Goal: Transaction & Acquisition: Purchase product/service

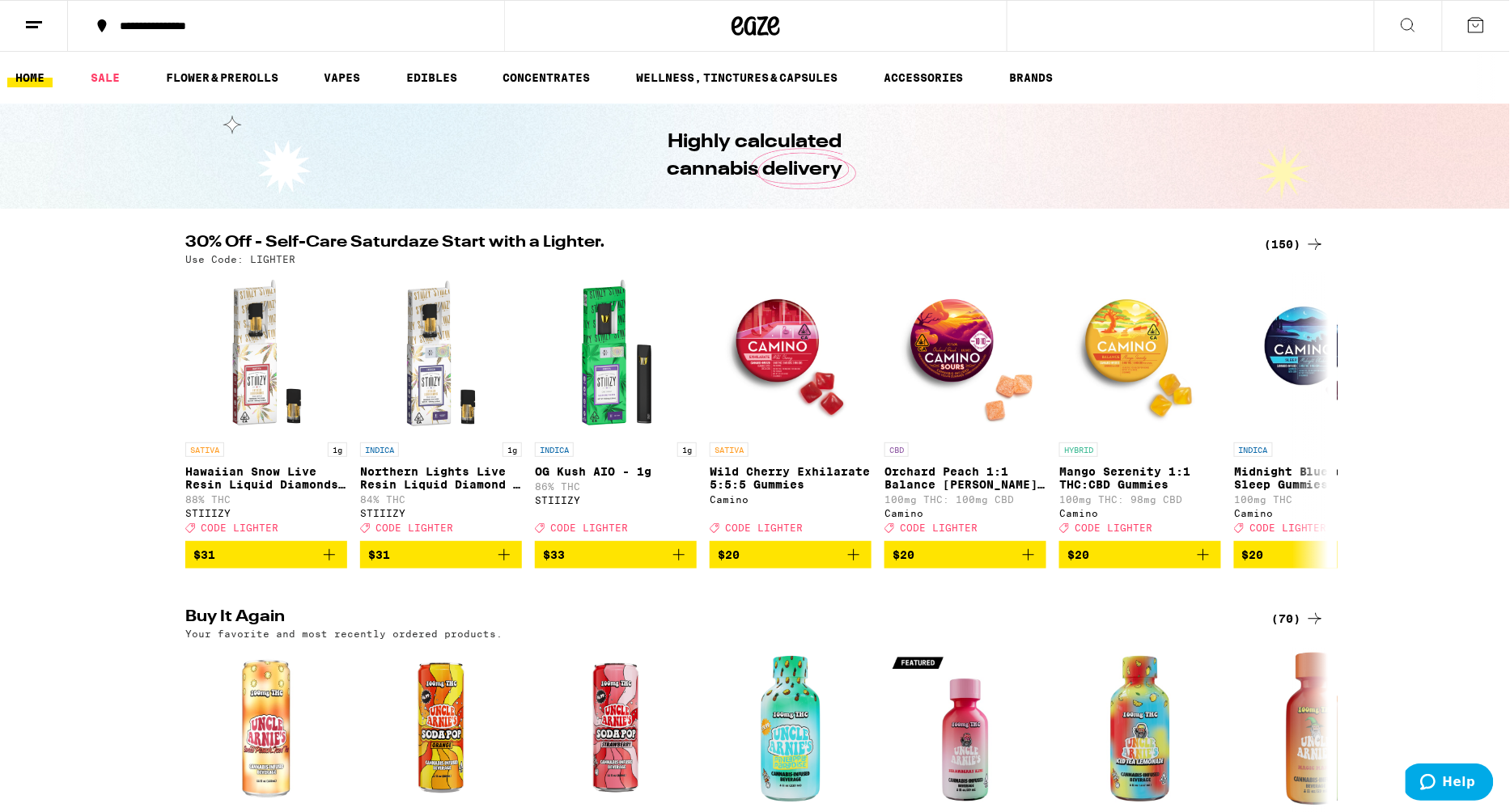
click at [1290, 239] on div "(150)" at bounding box center [1295, 244] width 60 height 19
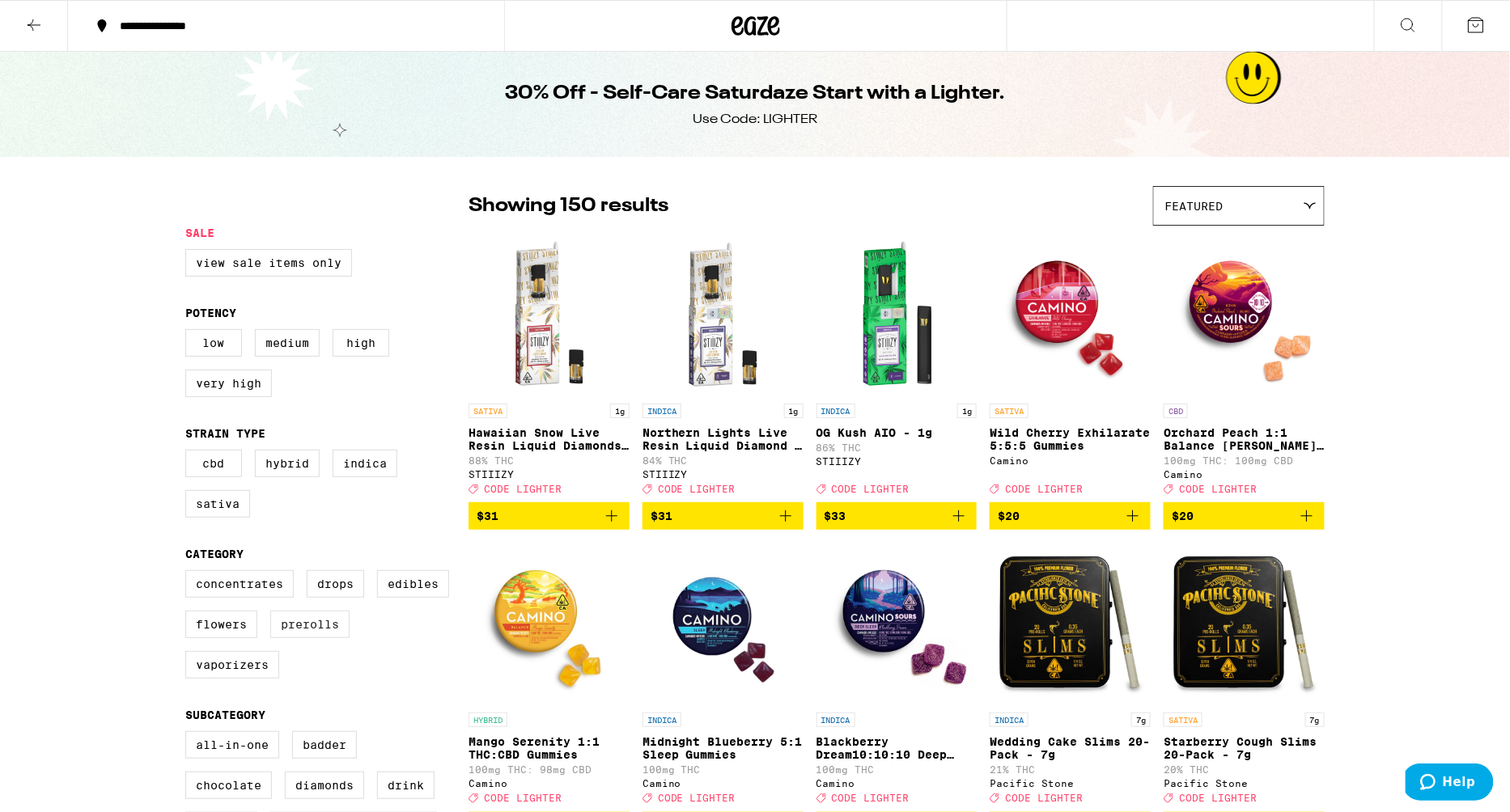
click at [298, 637] on label "Prerolls" at bounding box center [310, 624] width 80 height 27
click at [189, 574] on input "Prerolls" at bounding box center [188, 573] width 1 height 1
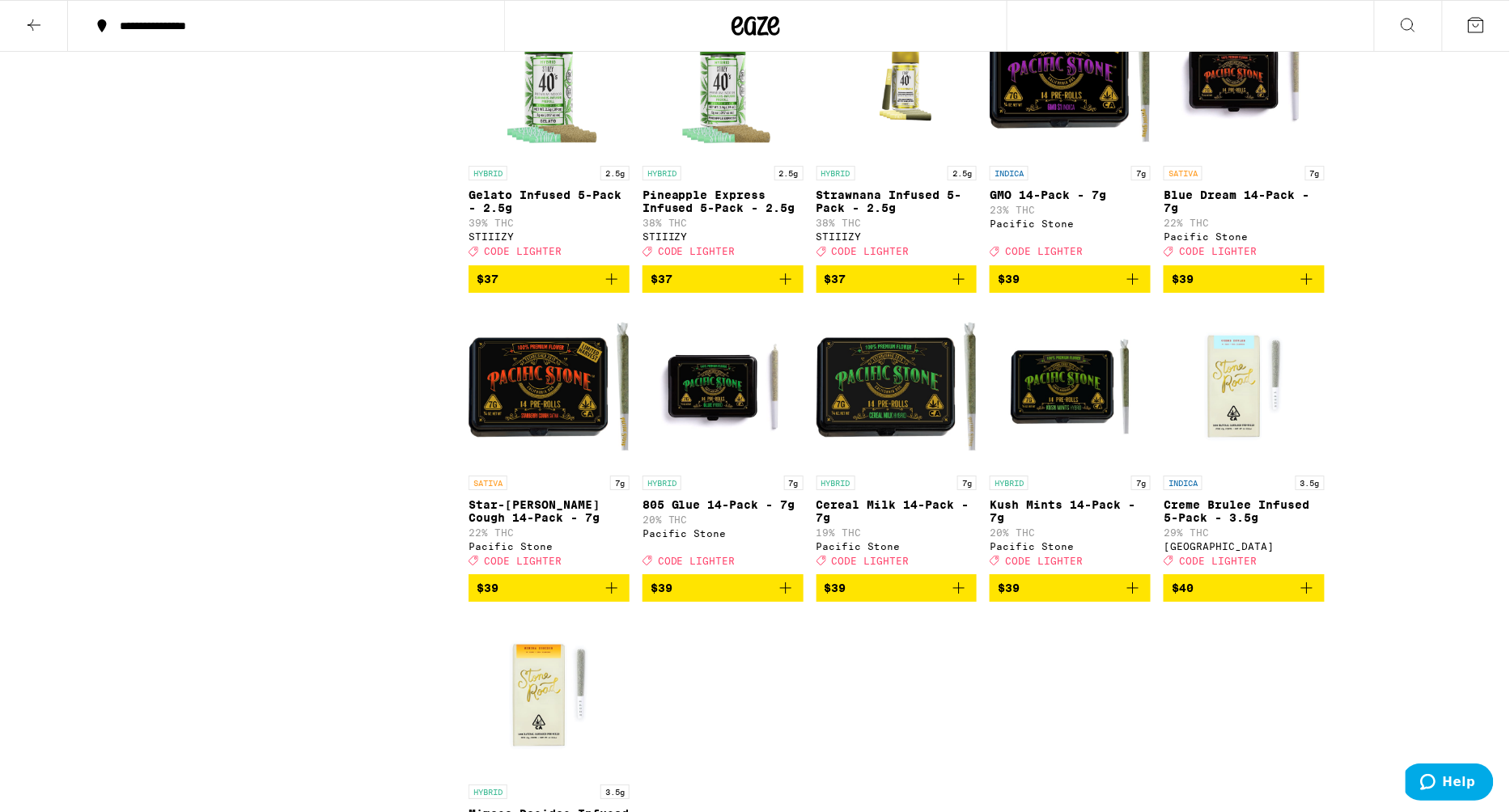
scroll to position [1873, 0]
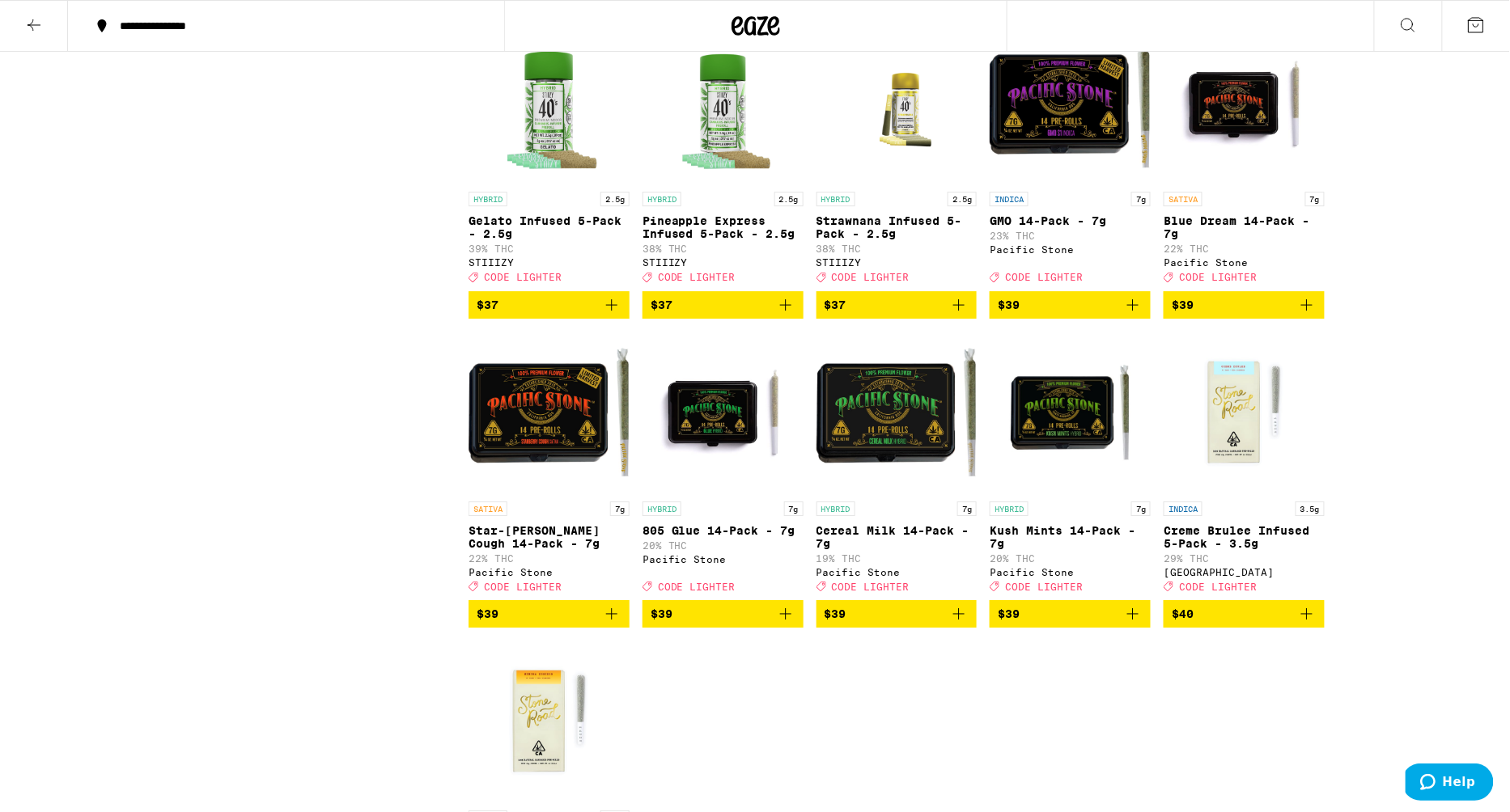
scroll to position [1750, 0]
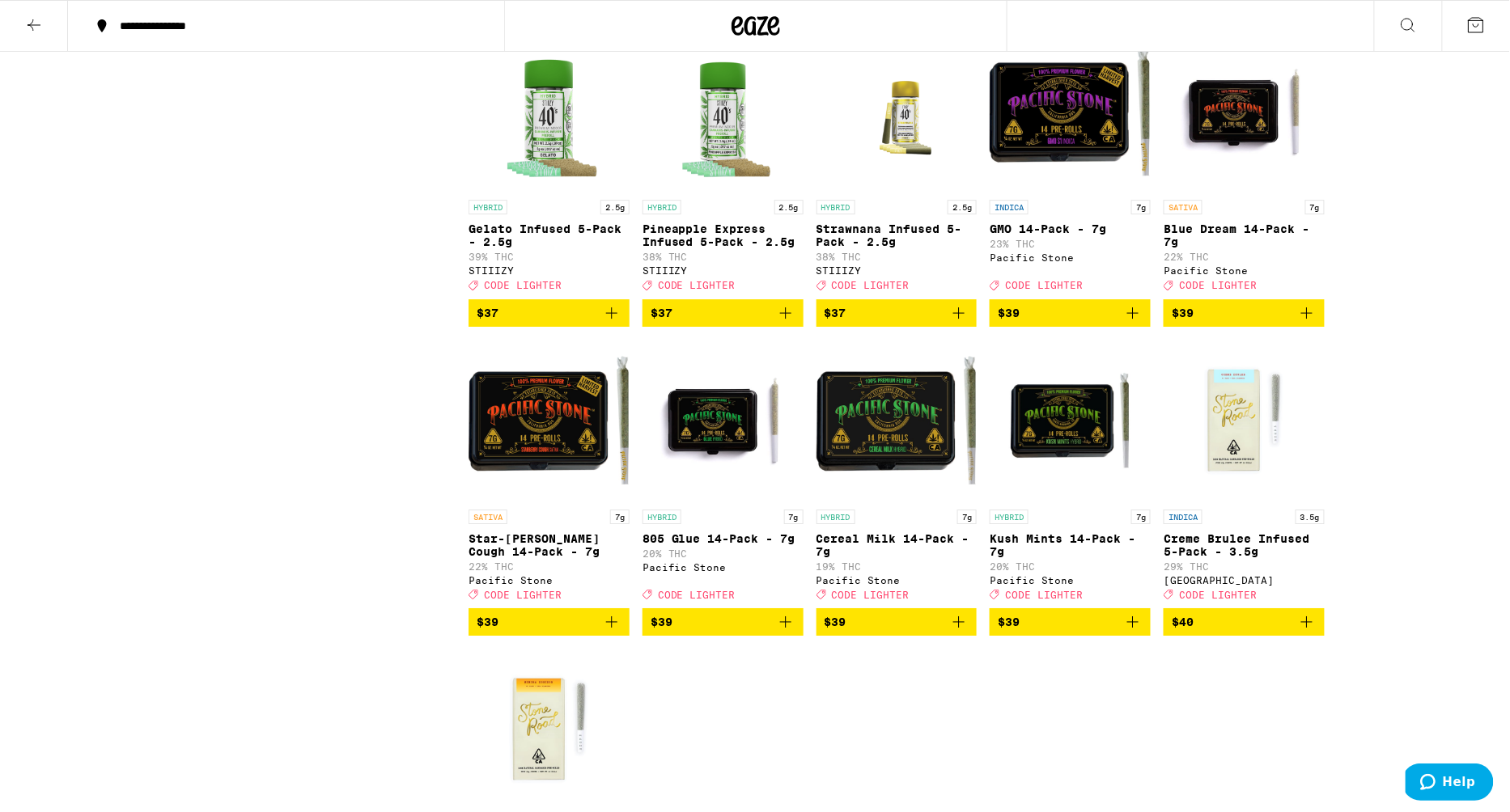
click at [784, 632] on icon "Add to bag" at bounding box center [786, 623] width 19 height 19
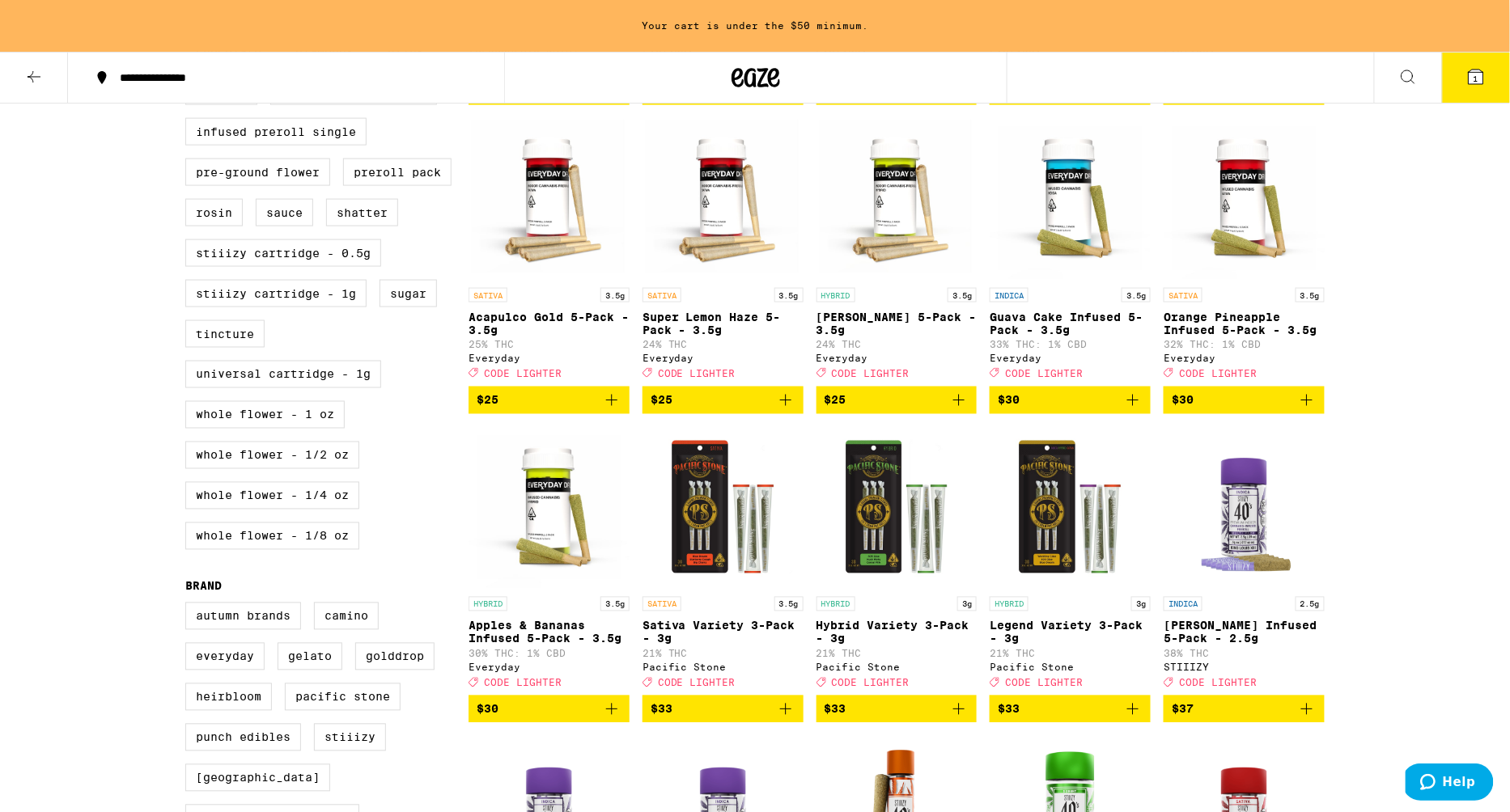
scroll to position [785, 0]
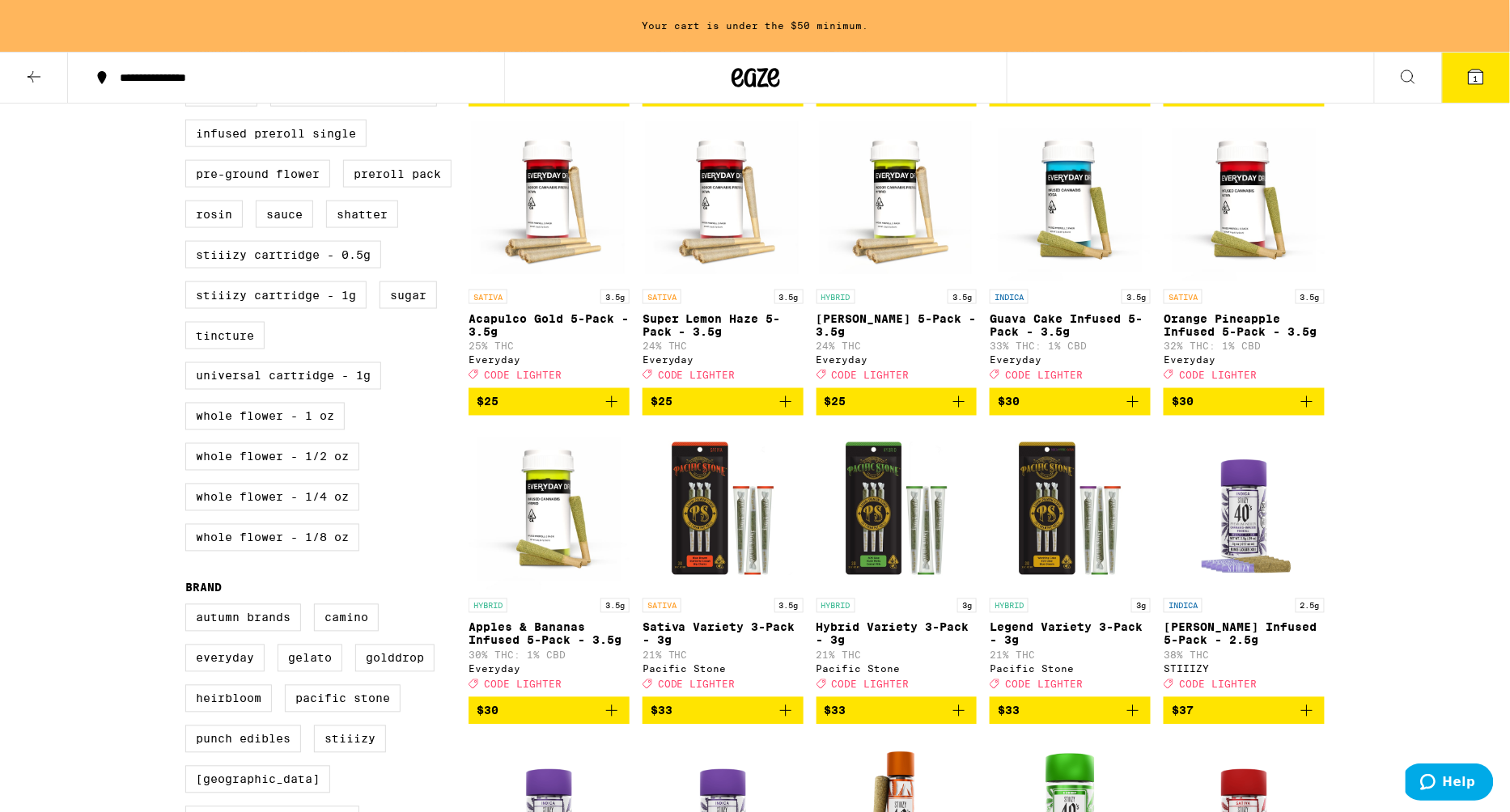
click at [962, 412] on icon "Add to bag" at bounding box center [959, 402] width 19 height 19
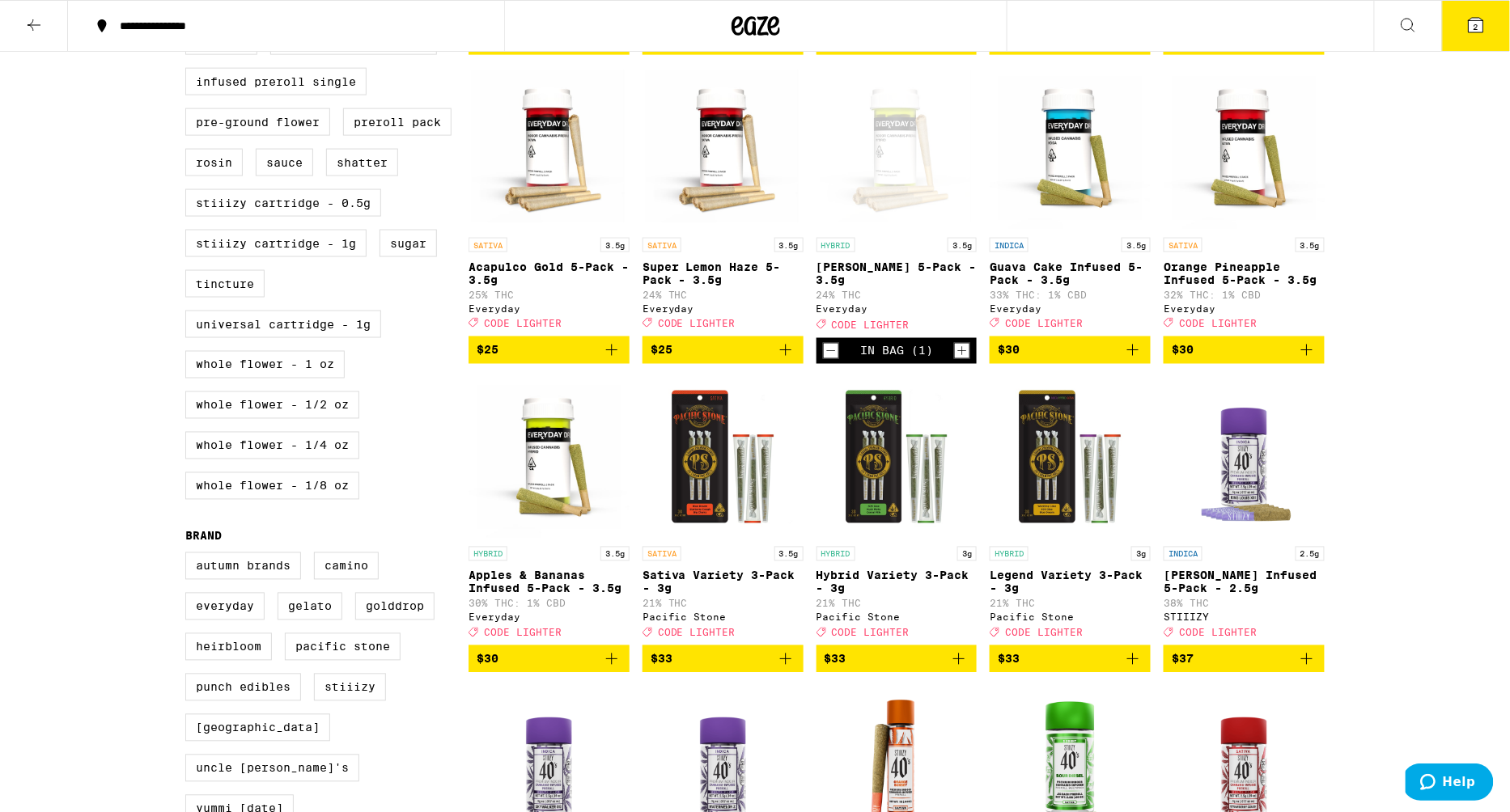
scroll to position [733, 0]
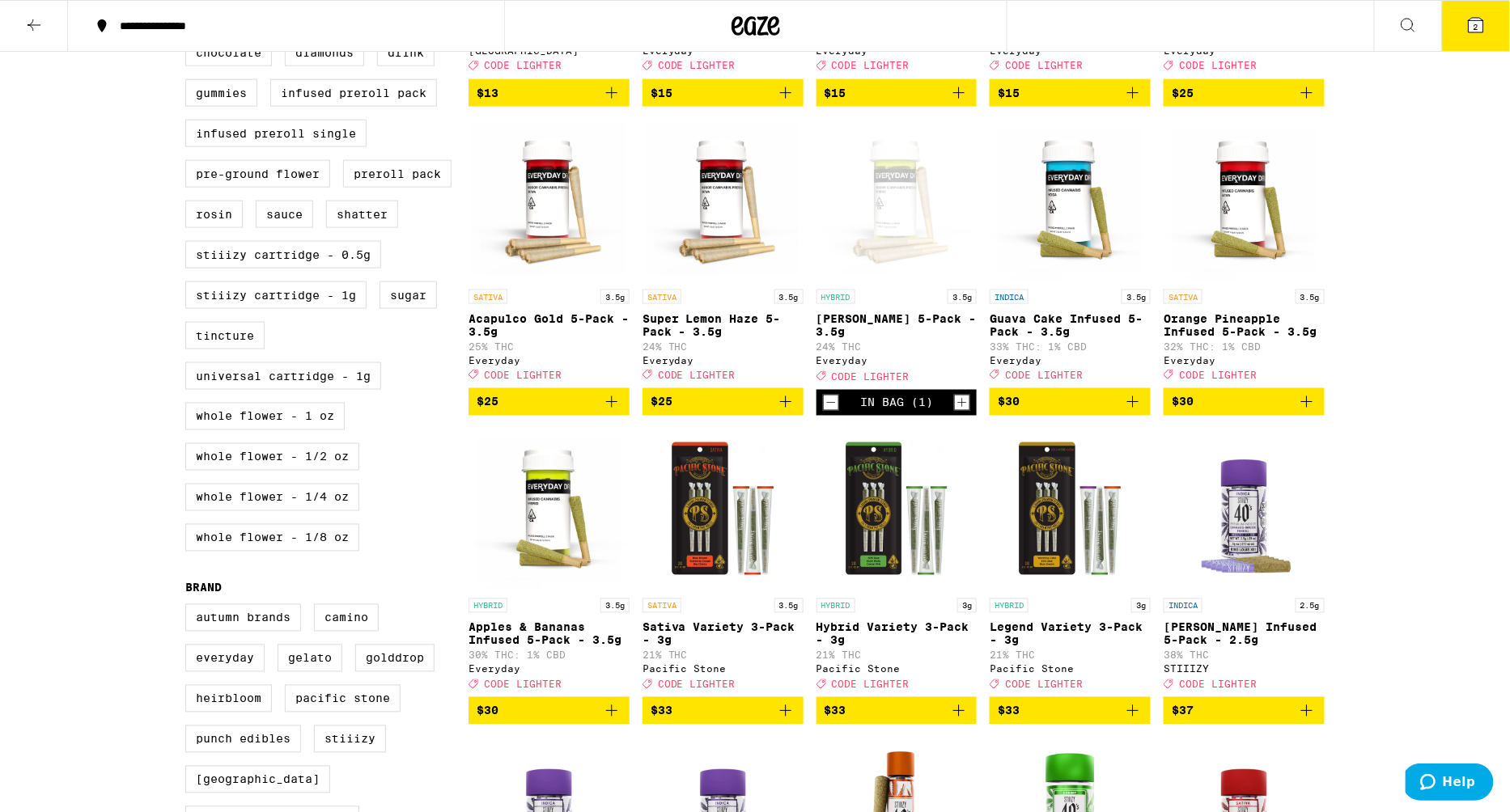
click at [1475, 22] on span "2" at bounding box center [1476, 27] width 4 height 10
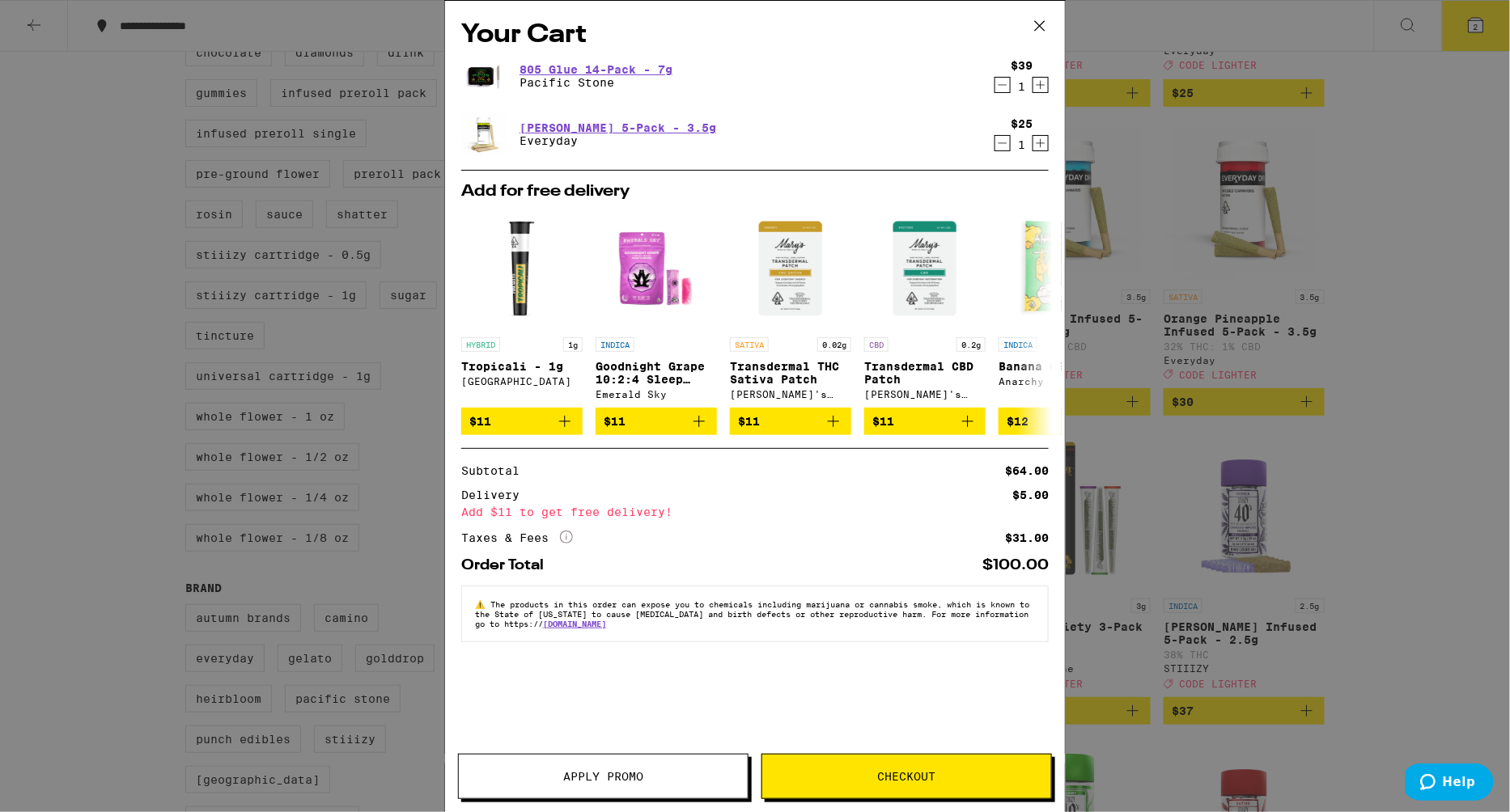
click at [1040, 18] on icon at bounding box center [1039, 26] width 24 height 24
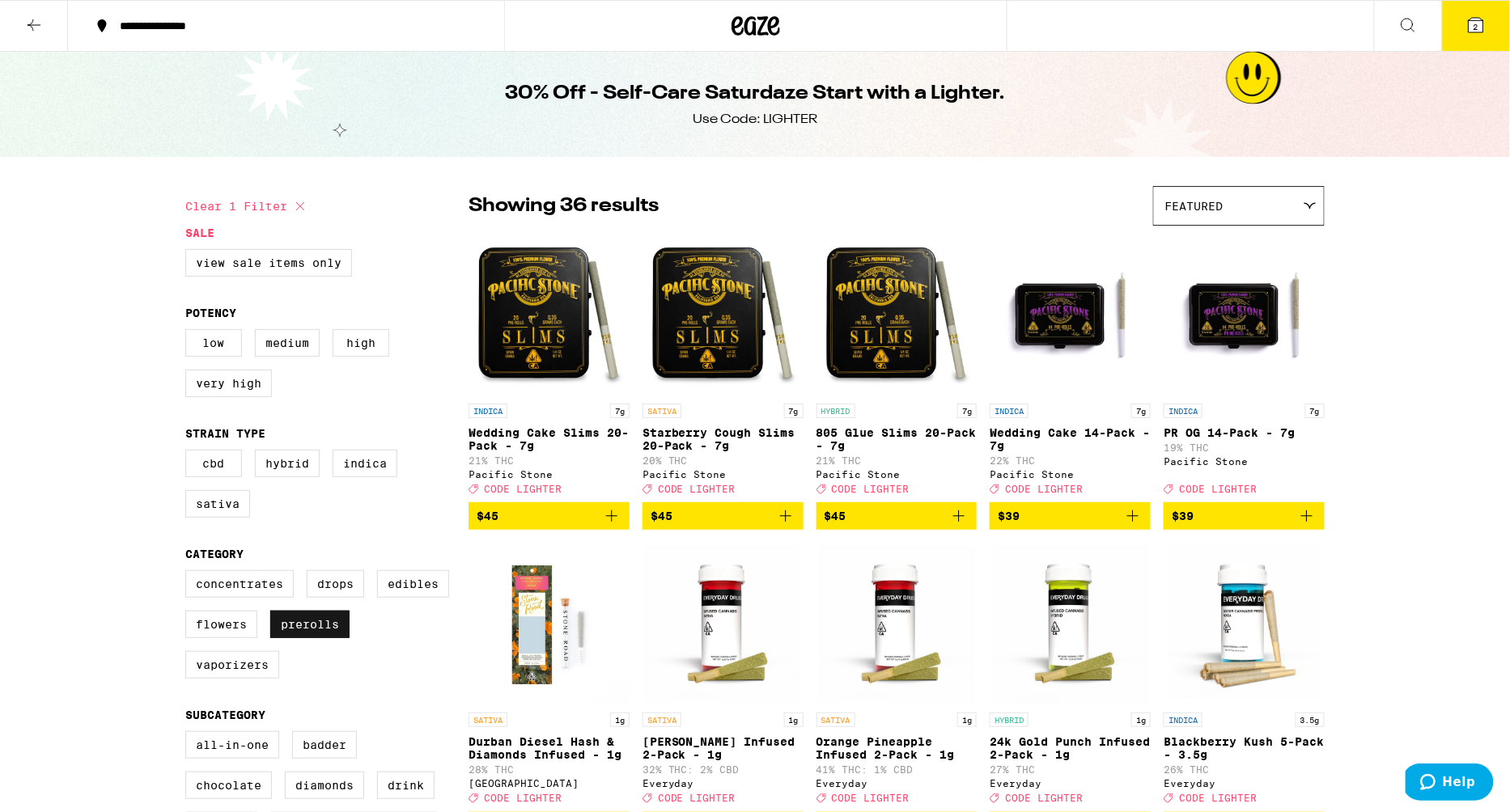
click at [333, 632] on label "Prerolls" at bounding box center [310, 624] width 80 height 27
click at [189, 574] on input "Prerolls" at bounding box center [188, 573] width 1 height 1
checkbox input "false"
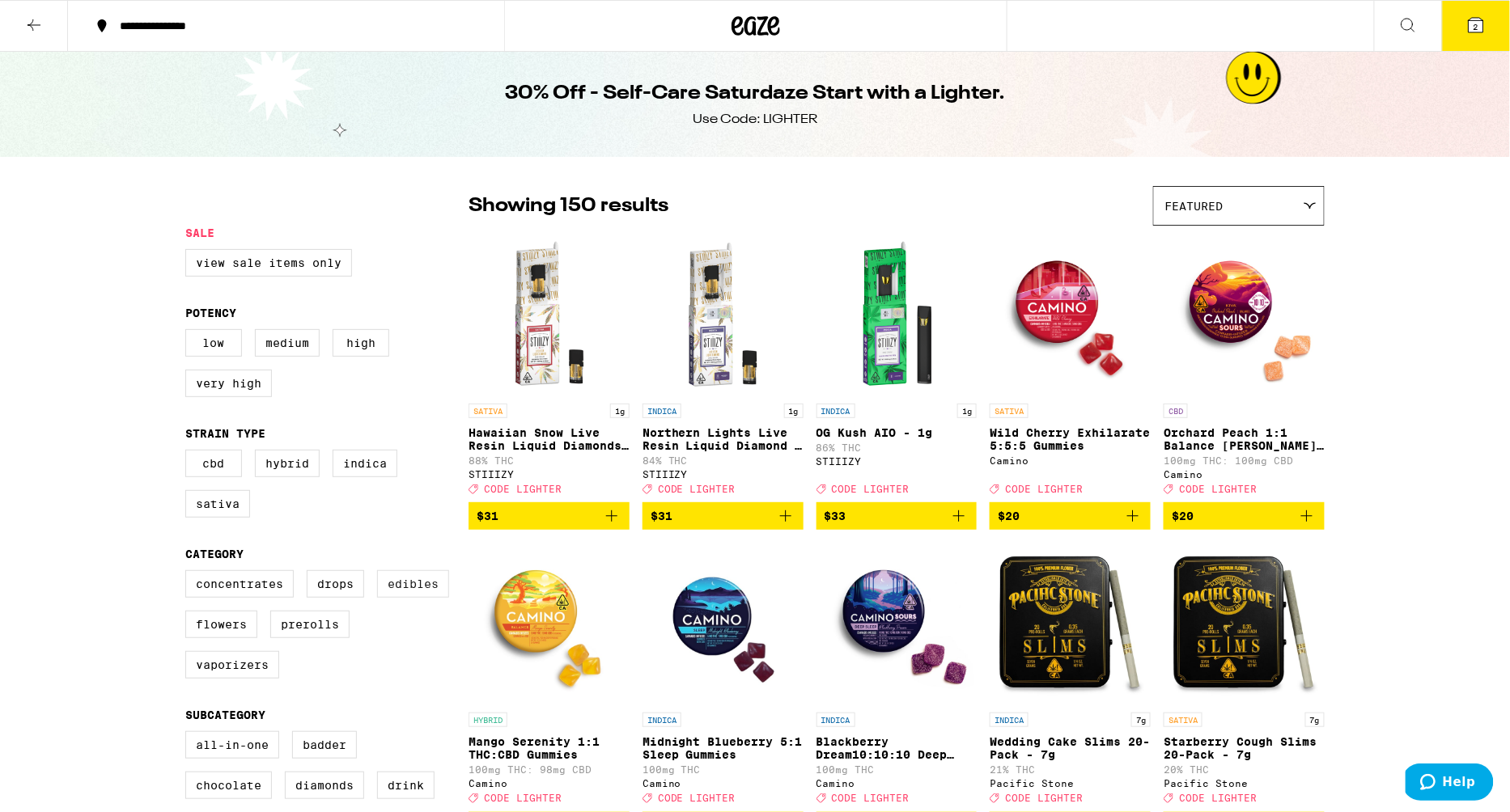
click at [402, 598] on label "Edibles" at bounding box center [412, 584] width 72 height 27
click at [189, 574] on input "Edibles" at bounding box center [188, 573] width 1 height 1
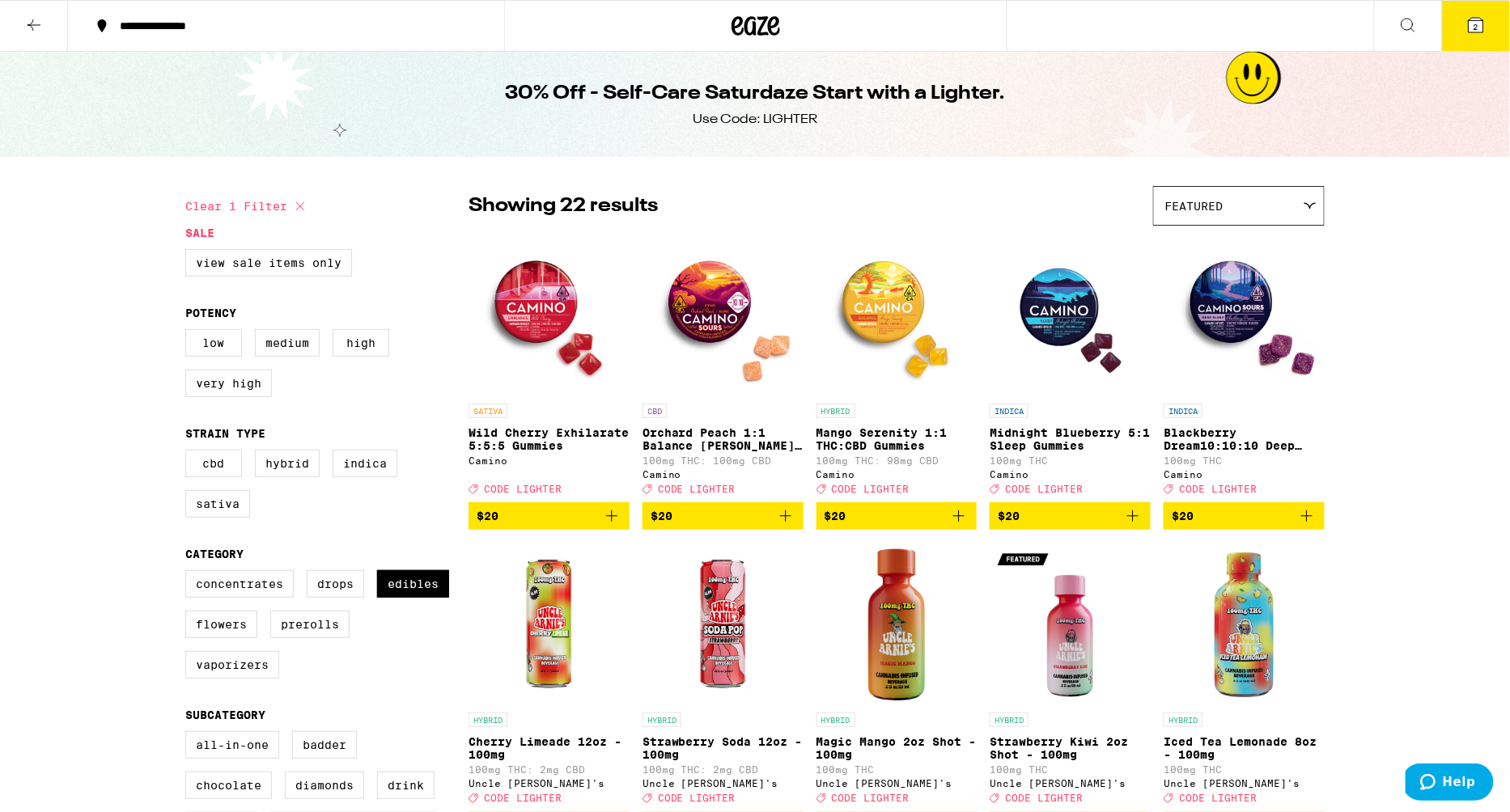
click at [1482, 23] on icon at bounding box center [1476, 25] width 14 height 14
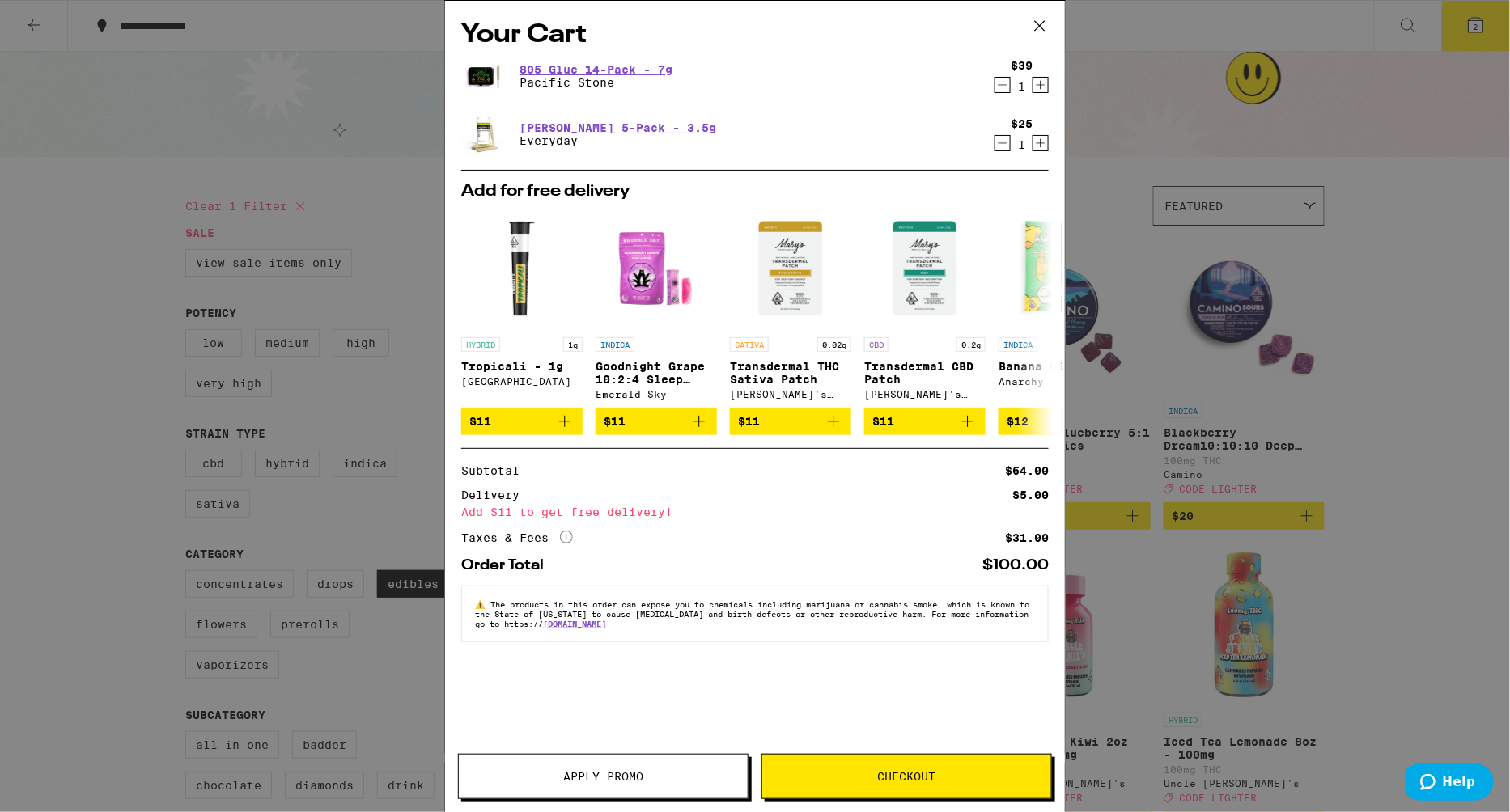
click at [79, 420] on div "Your Cart 805 Glue 14-Pack - 7g Pacific Stone $39 1 Papaya Kush 5-Pack - 3.5g E…" at bounding box center [755, 406] width 1510 height 812
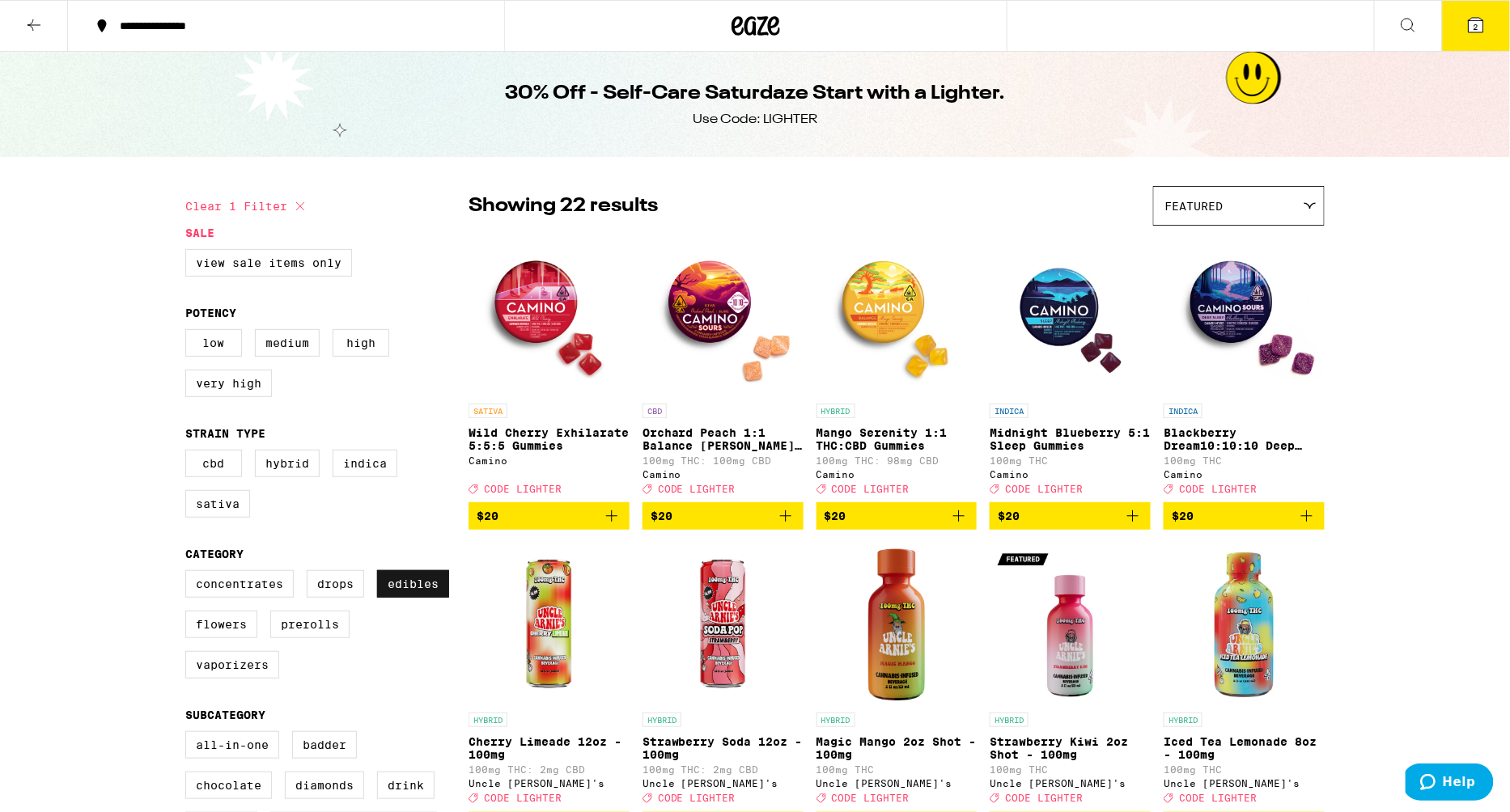
click at [418, 594] on label "Edibles" at bounding box center [412, 584] width 72 height 27
click at [189, 574] on input "Edibles" at bounding box center [188, 573] width 1 height 1
checkbox input "false"
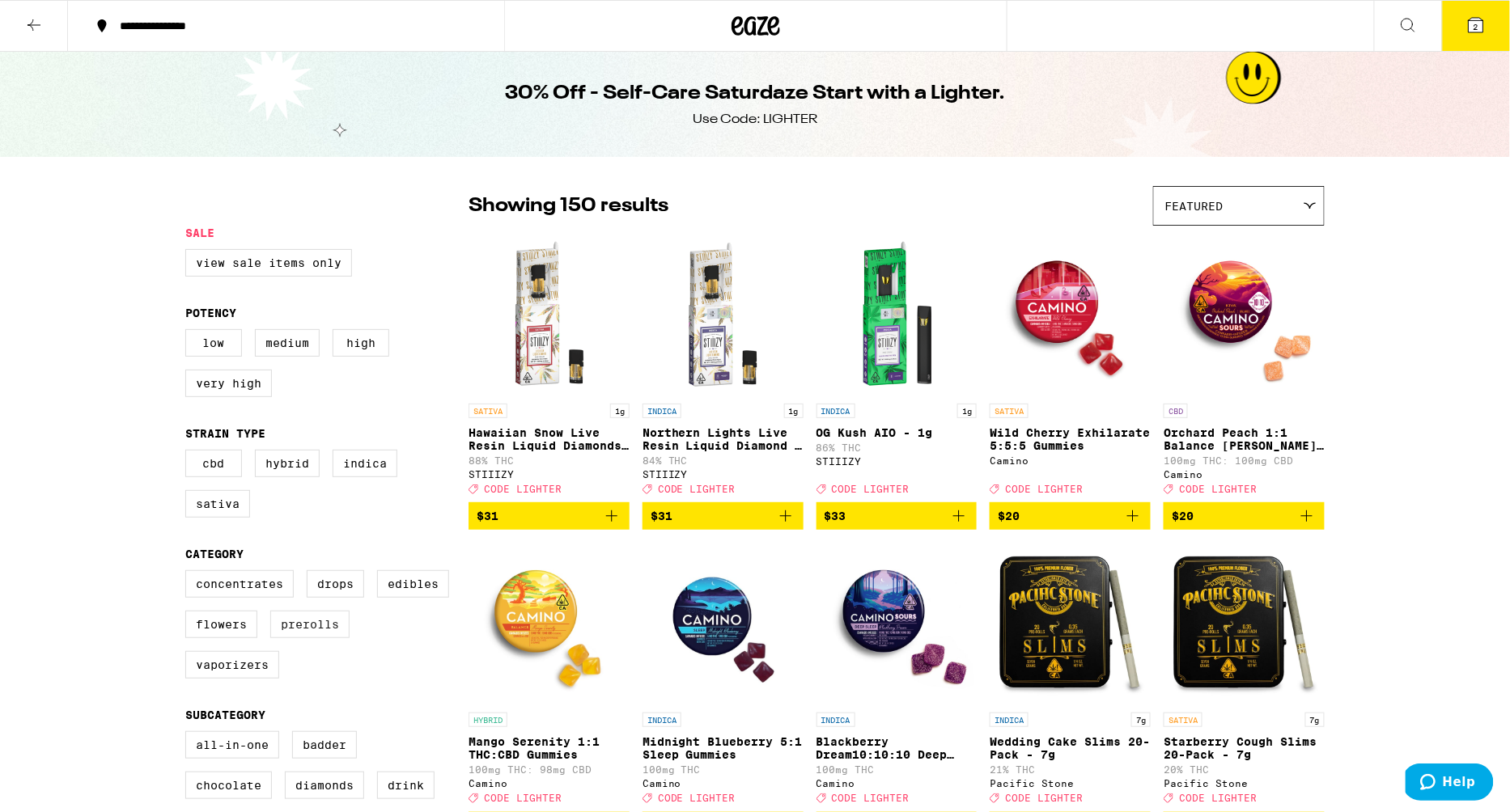
click at [314, 637] on label "Prerolls" at bounding box center [310, 624] width 80 height 27
click at [189, 574] on input "Prerolls" at bounding box center [188, 573] width 1 height 1
checkbox input "true"
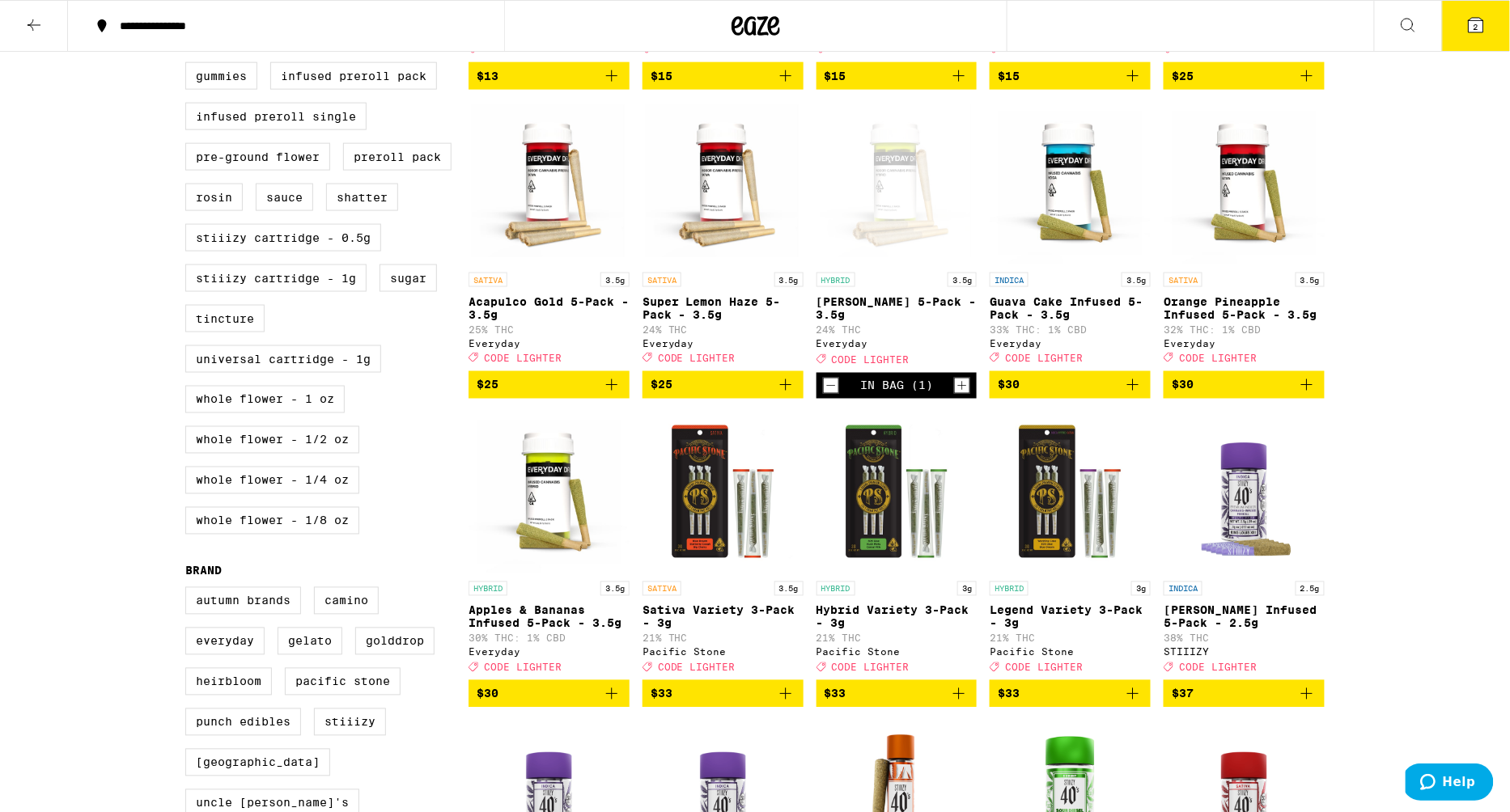
scroll to position [751, 0]
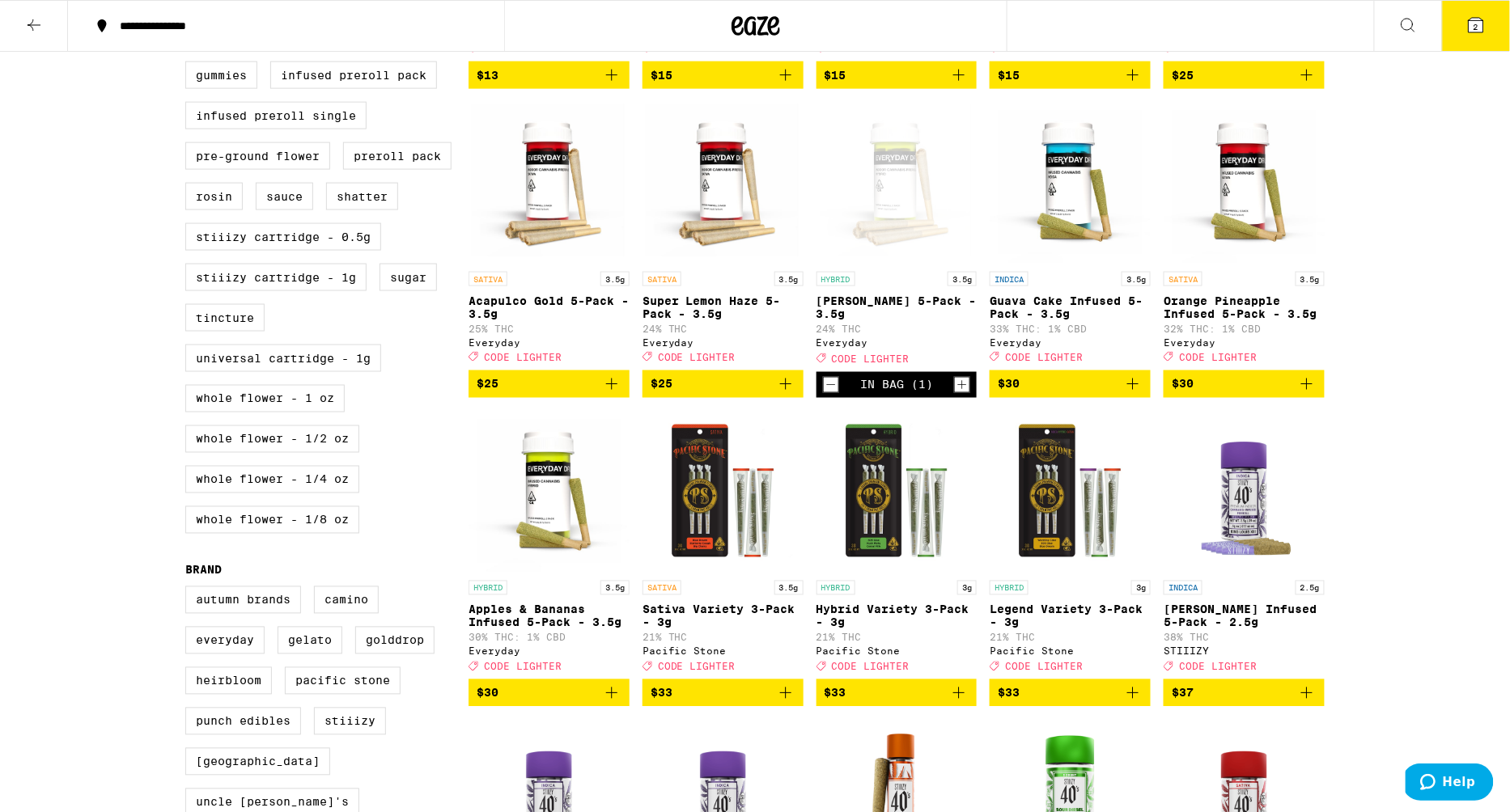
click at [603, 703] on icon "Add to bag" at bounding box center [612, 693] width 19 height 19
click at [829, 395] on icon "Decrement" at bounding box center [831, 385] width 14 height 19
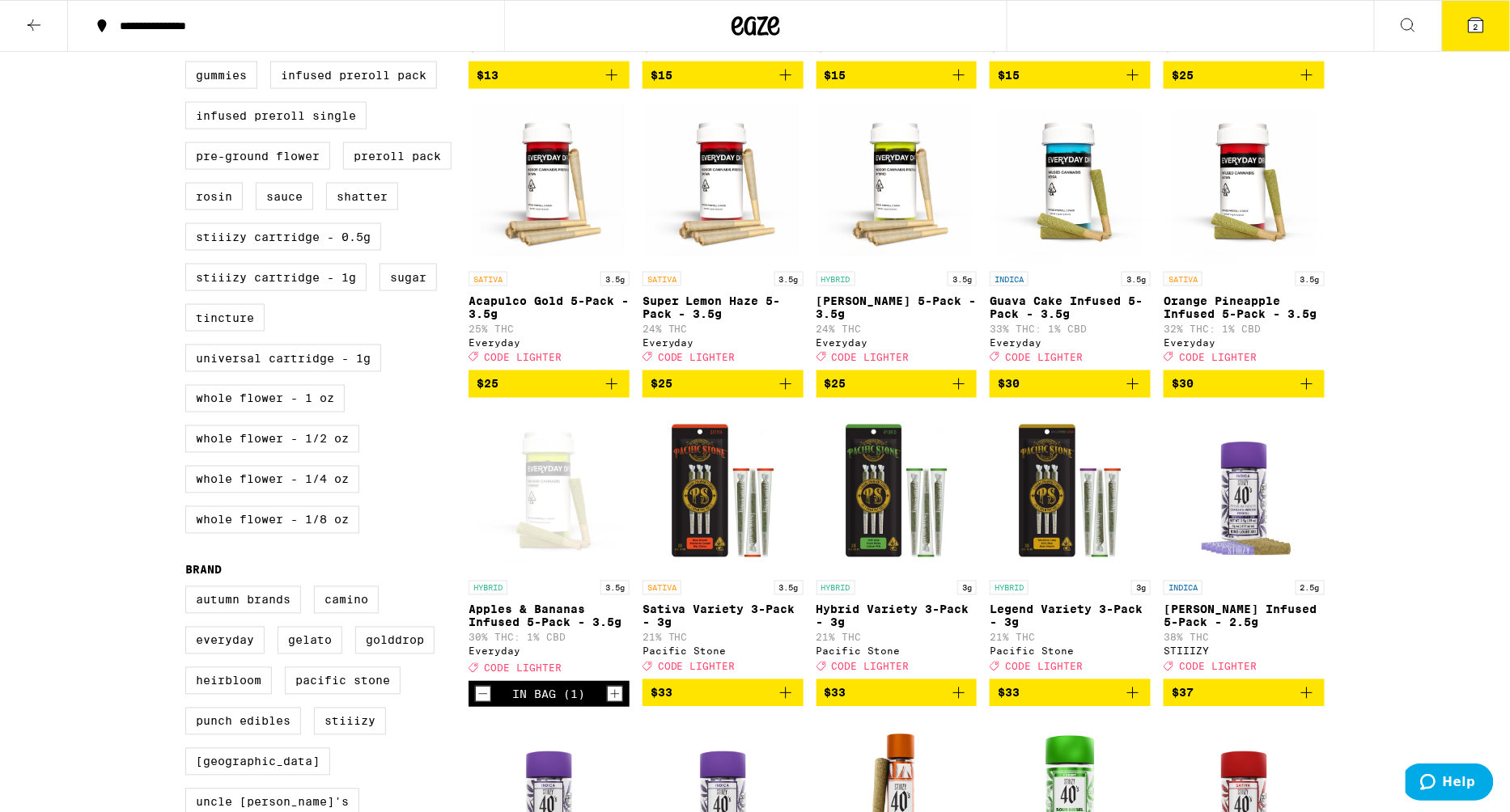
click at [1464, 21] on button "2" at bounding box center [1476, 26] width 68 height 50
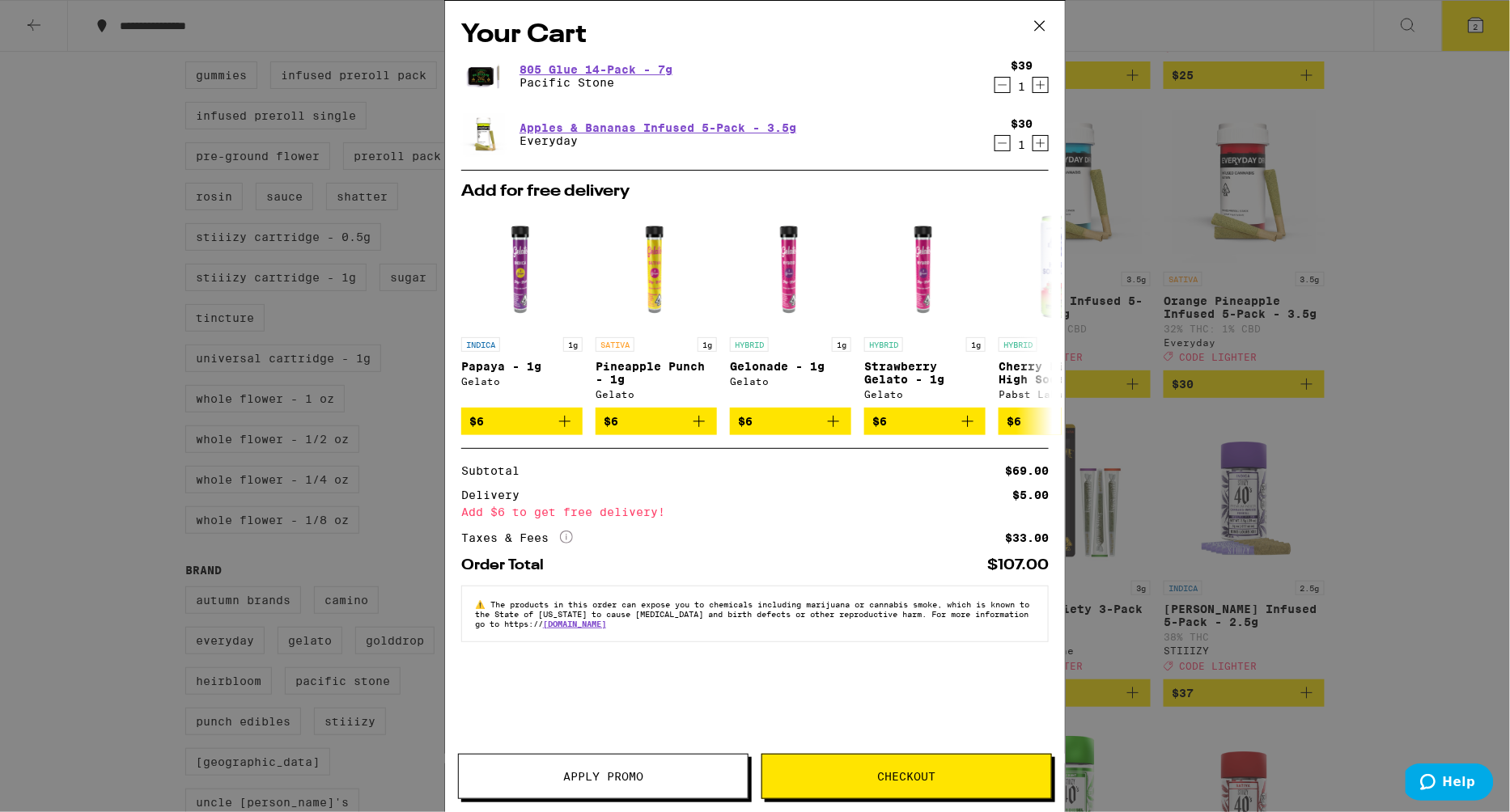
click at [613, 783] on span "Apply Promo" at bounding box center [603, 777] width 80 height 11
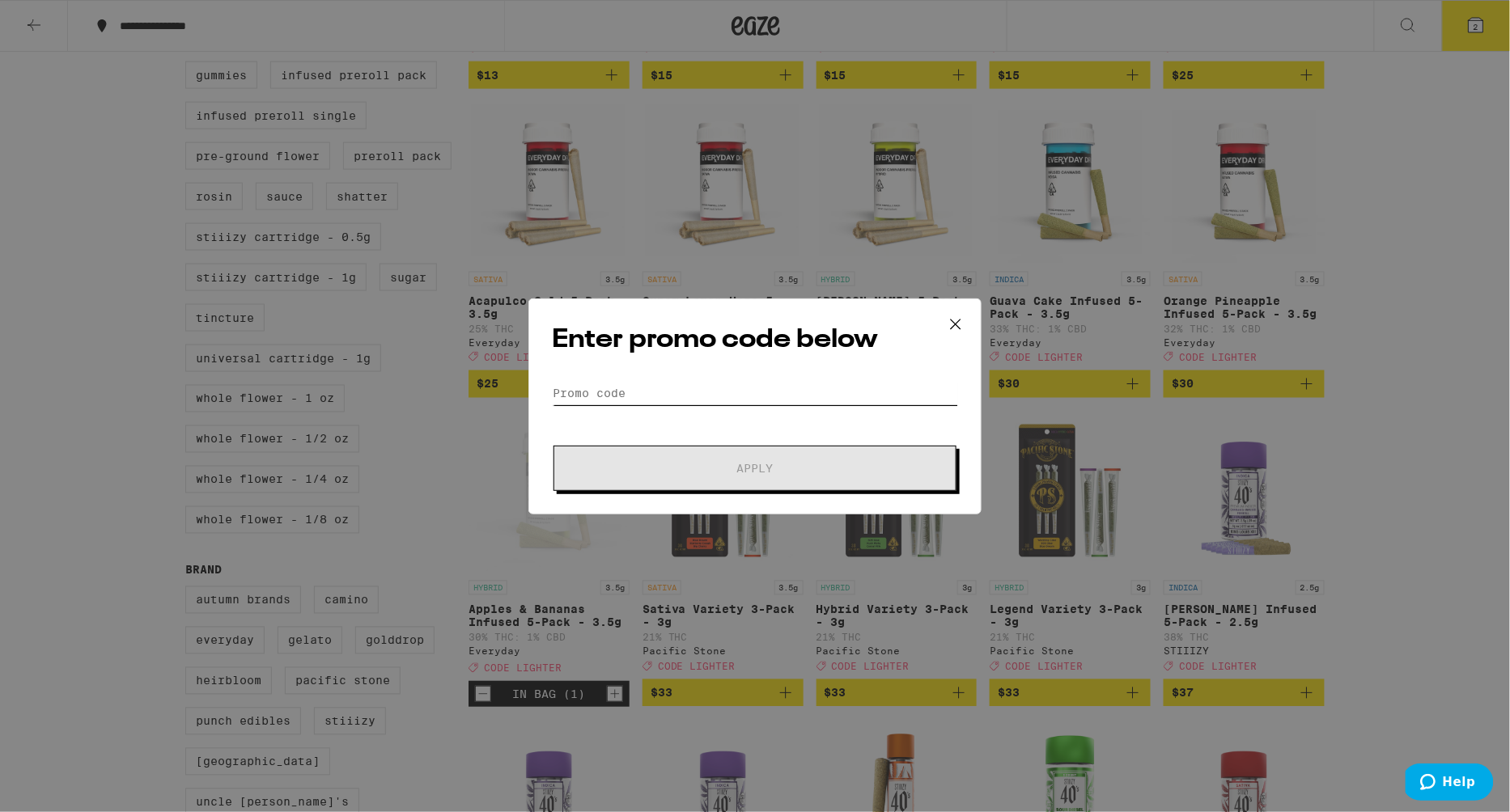
click at [678, 391] on input "Promo Code" at bounding box center [755, 393] width 406 height 24
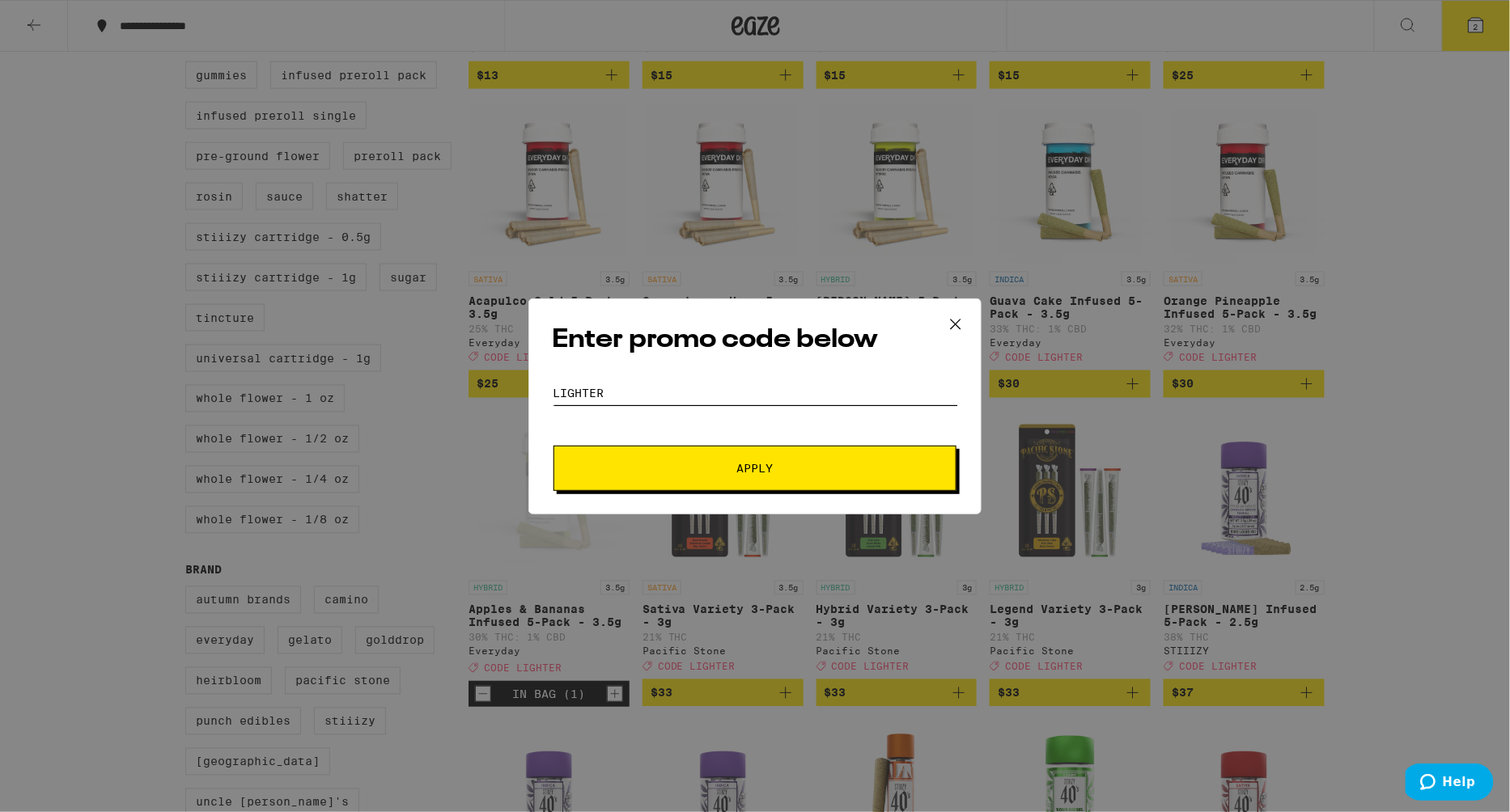
type input "Lighter"
click at [554, 446] on button "Apply" at bounding box center [755, 468] width 403 height 45
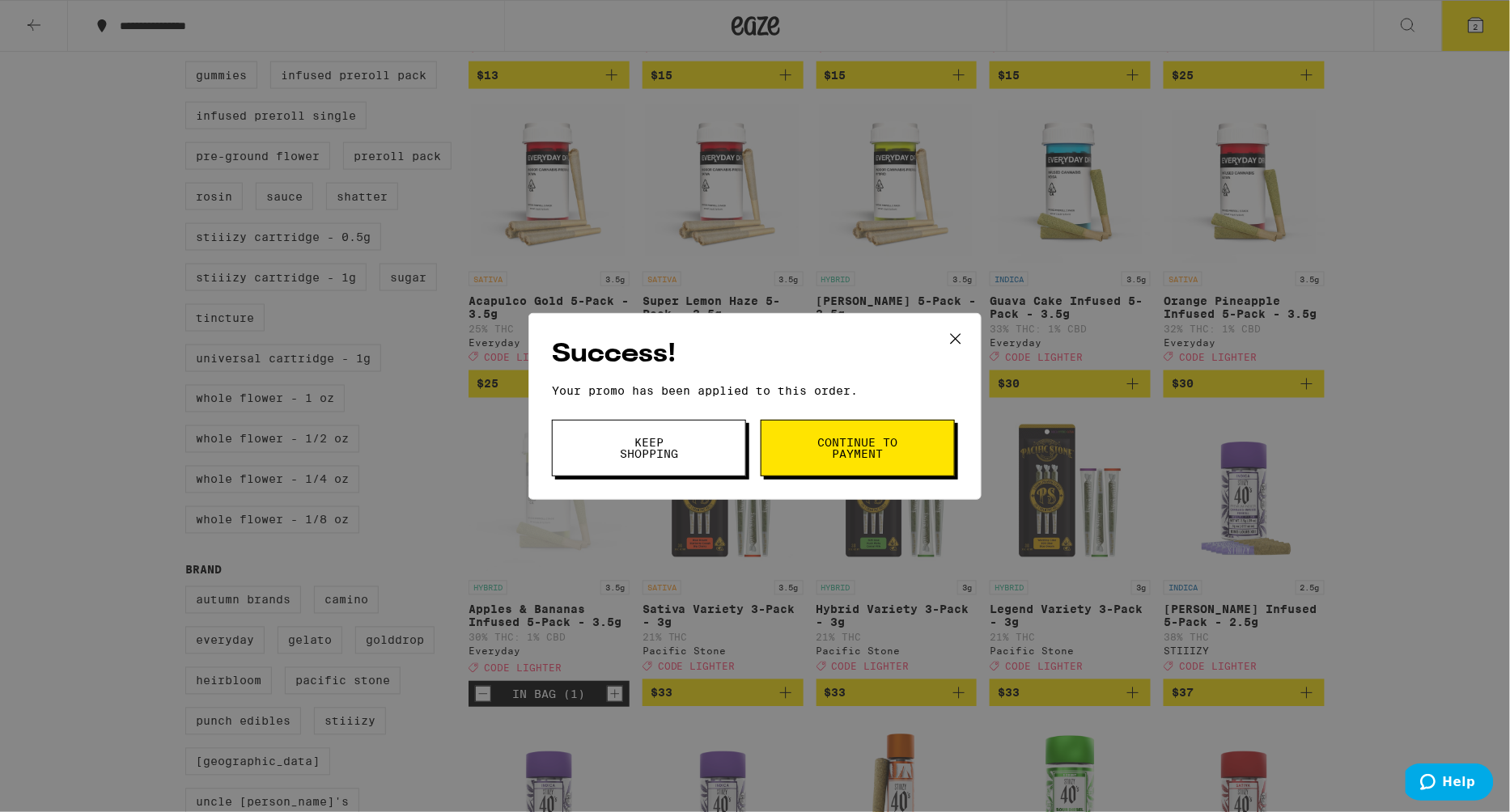
click at [641, 456] on span "Keep Shopping" at bounding box center [648, 448] width 82 height 23
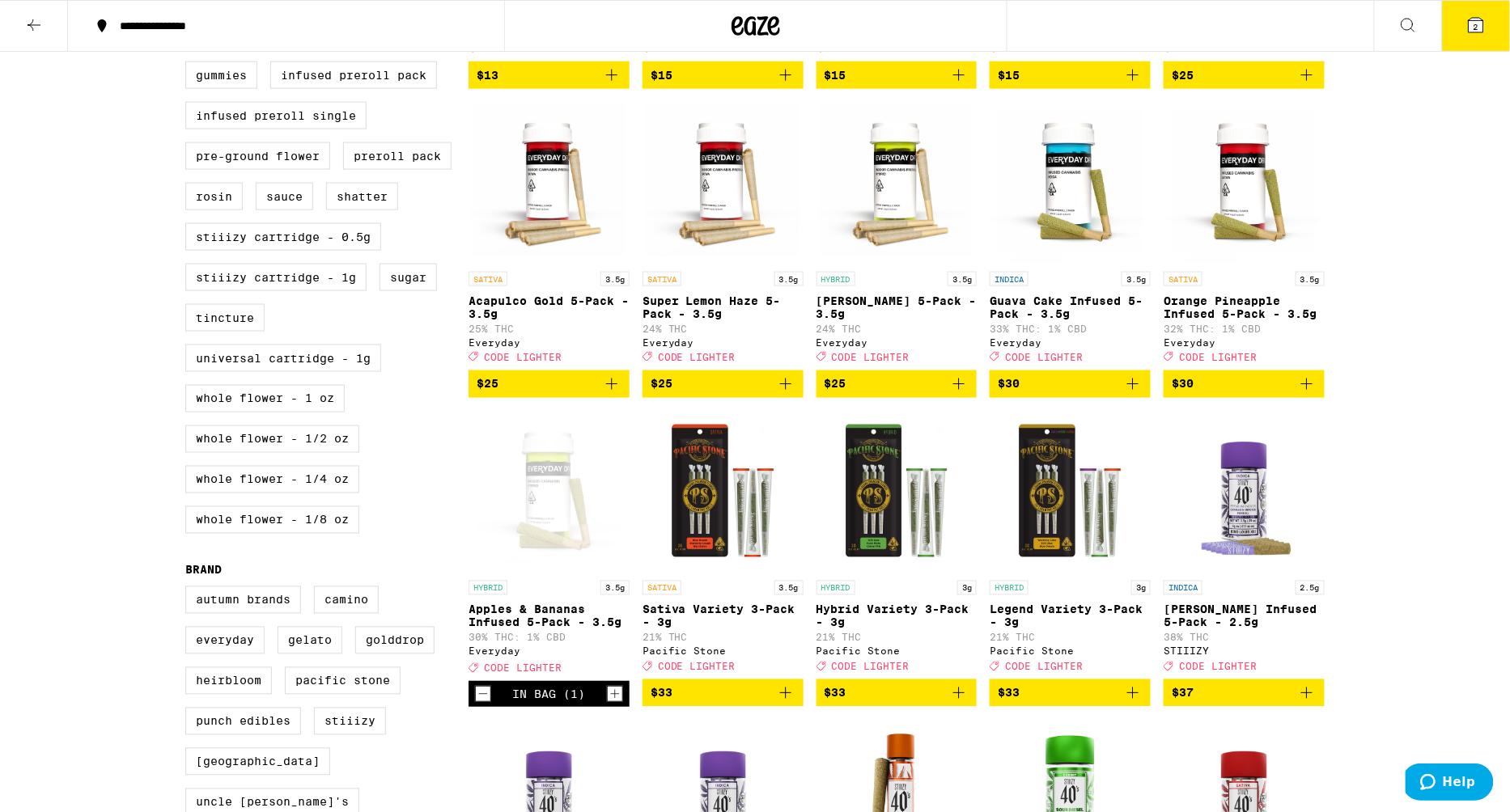
click at [1458, 29] on button "2" at bounding box center [1476, 26] width 68 height 50
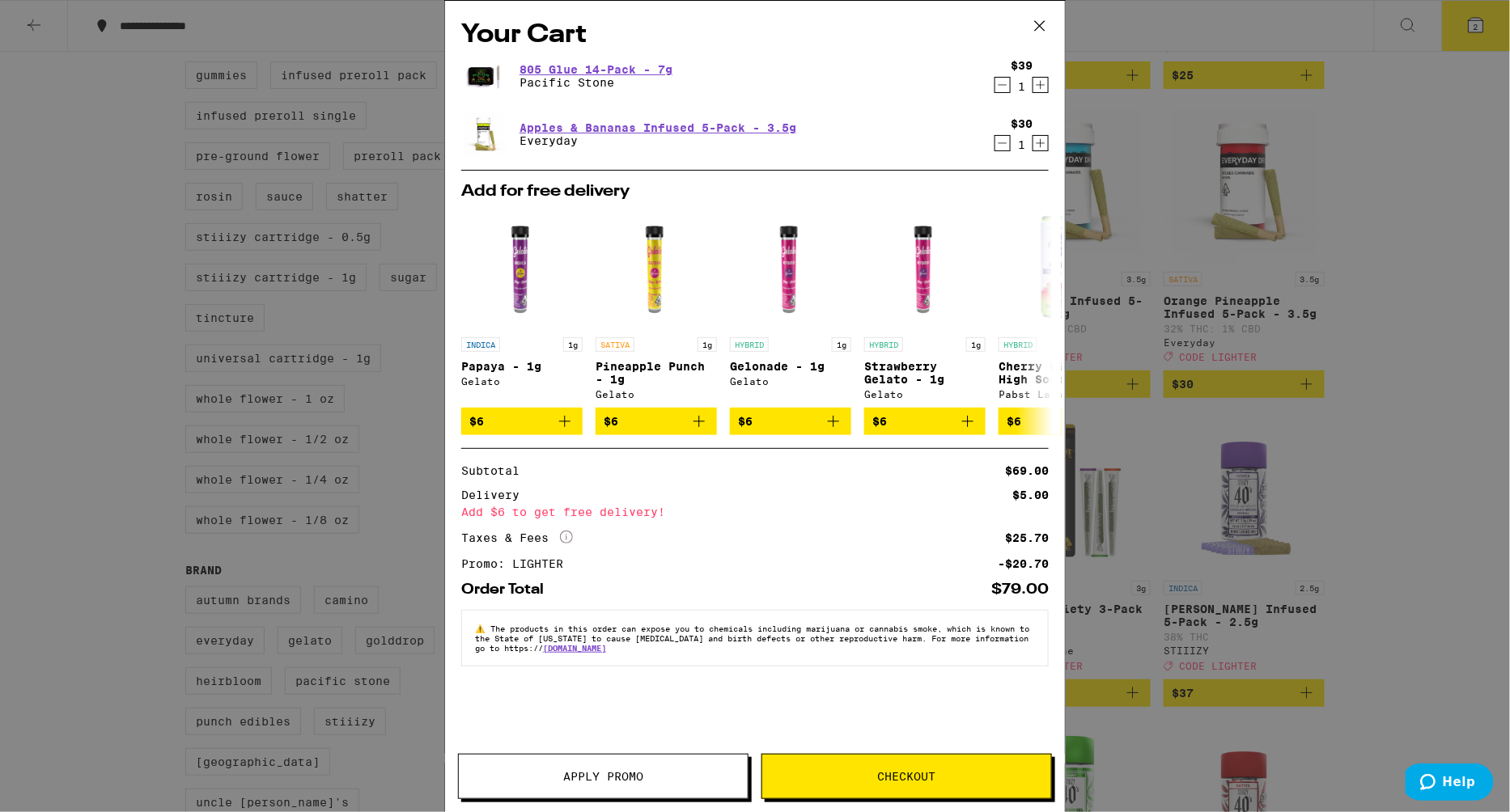
click at [163, 182] on div "Your Cart 805 Glue 14-Pack - 7g Pacific Stone $39 1 Apples & Bananas Infused 5-…" at bounding box center [755, 406] width 1510 height 812
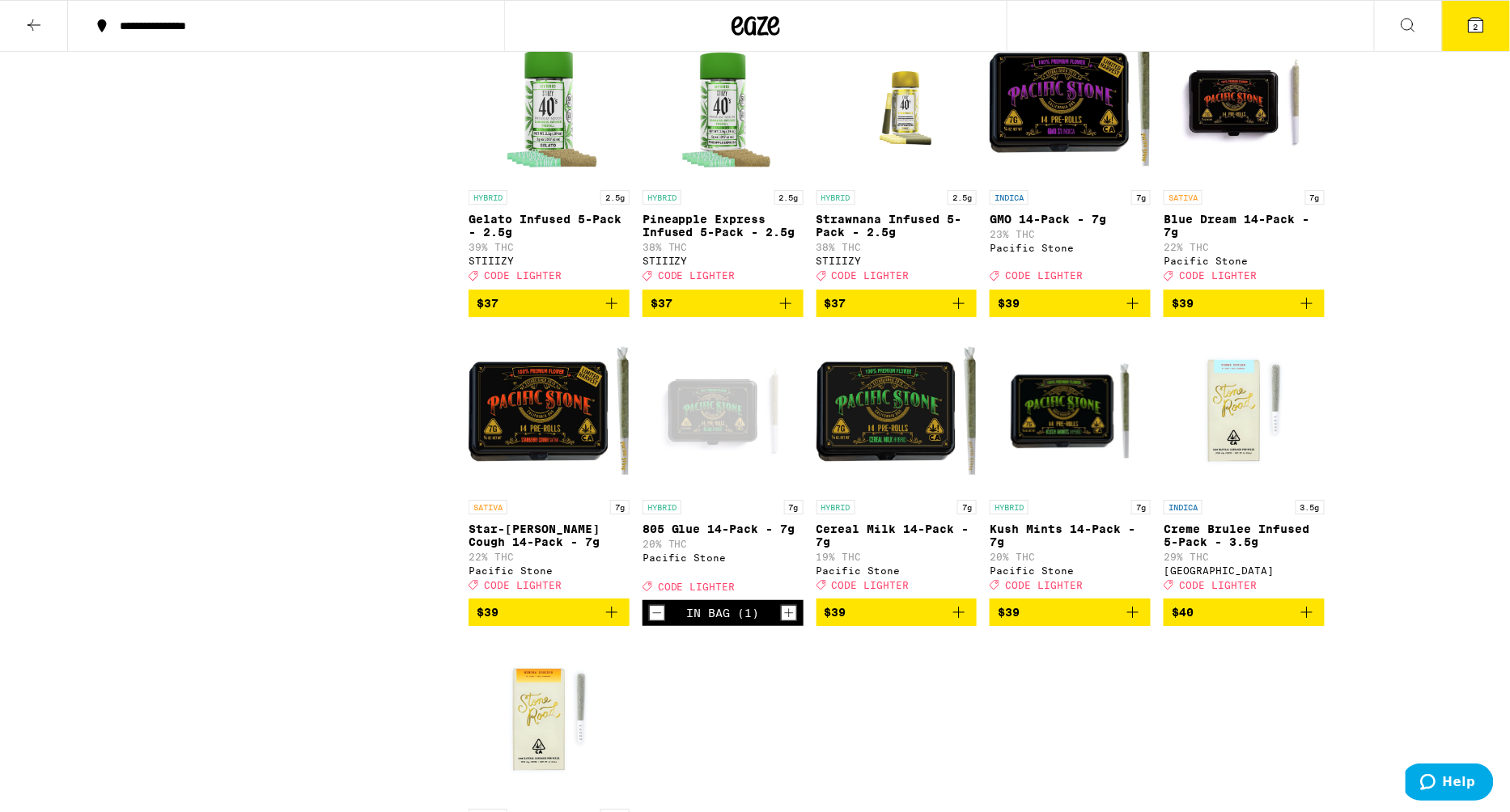
scroll to position [1685, 0]
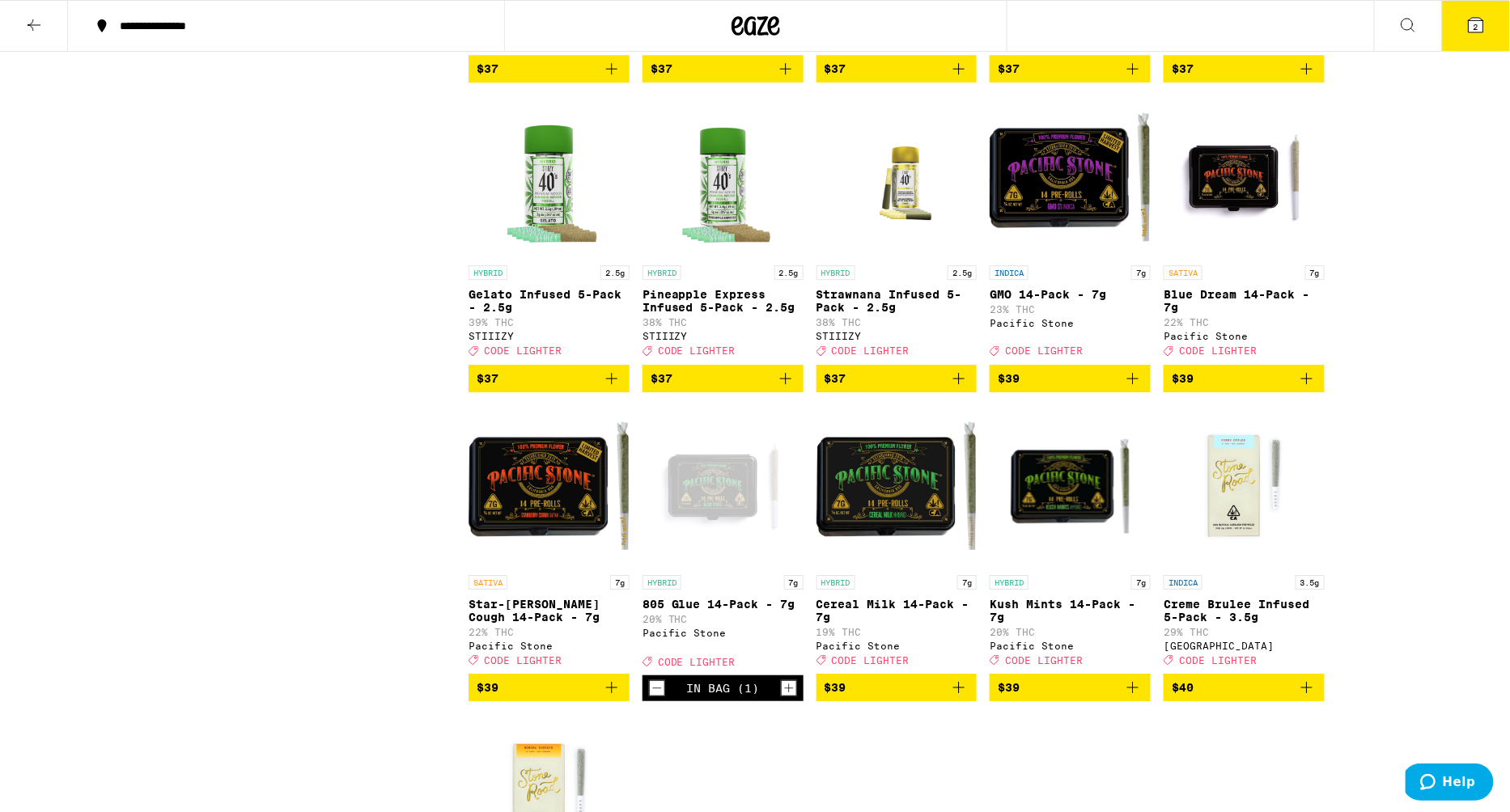
click at [1134, 385] on icon "Add to bag" at bounding box center [1132, 379] width 11 height 11
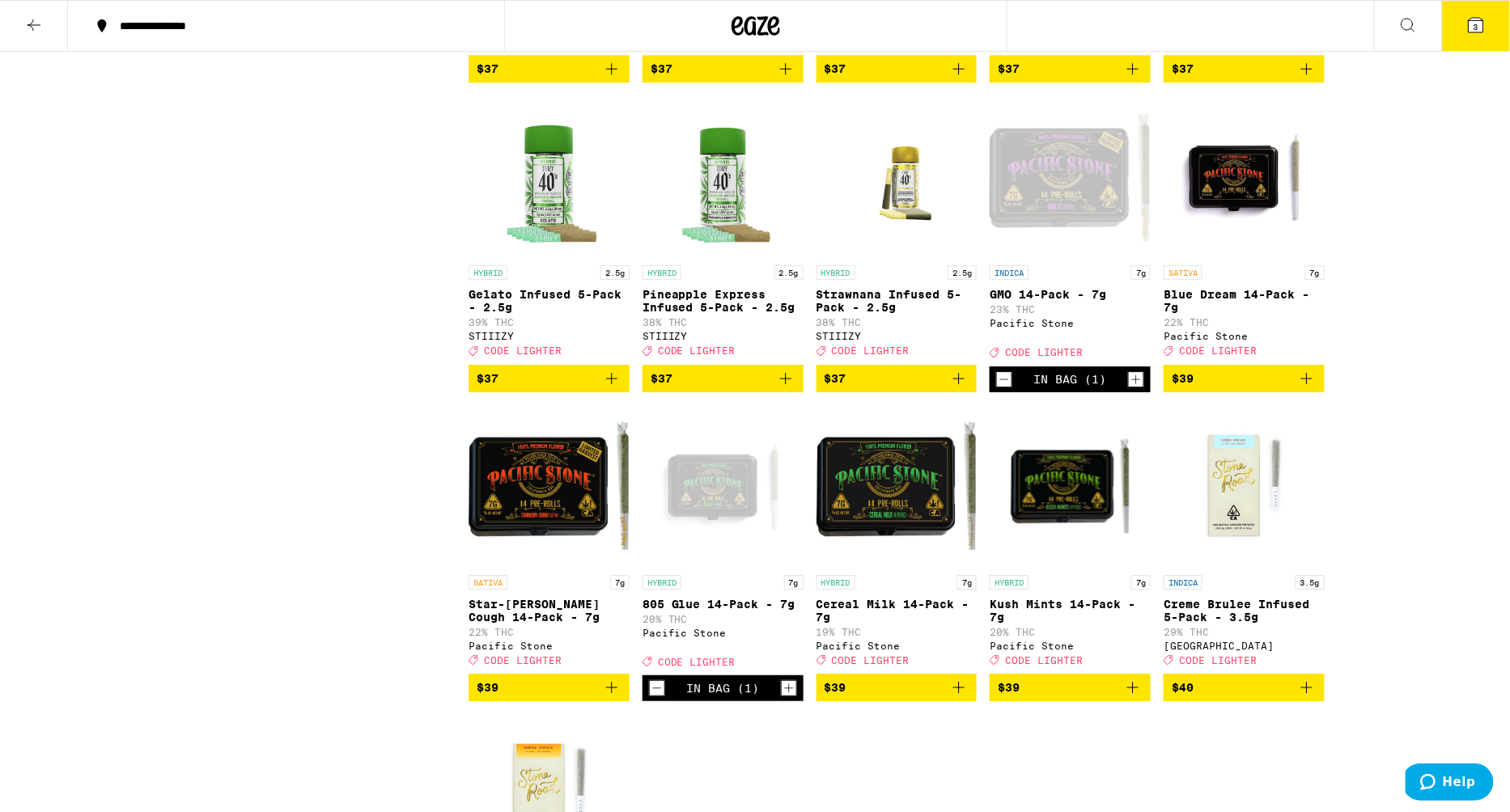
click at [651, 698] on icon "Decrement" at bounding box center [657, 689] width 14 height 19
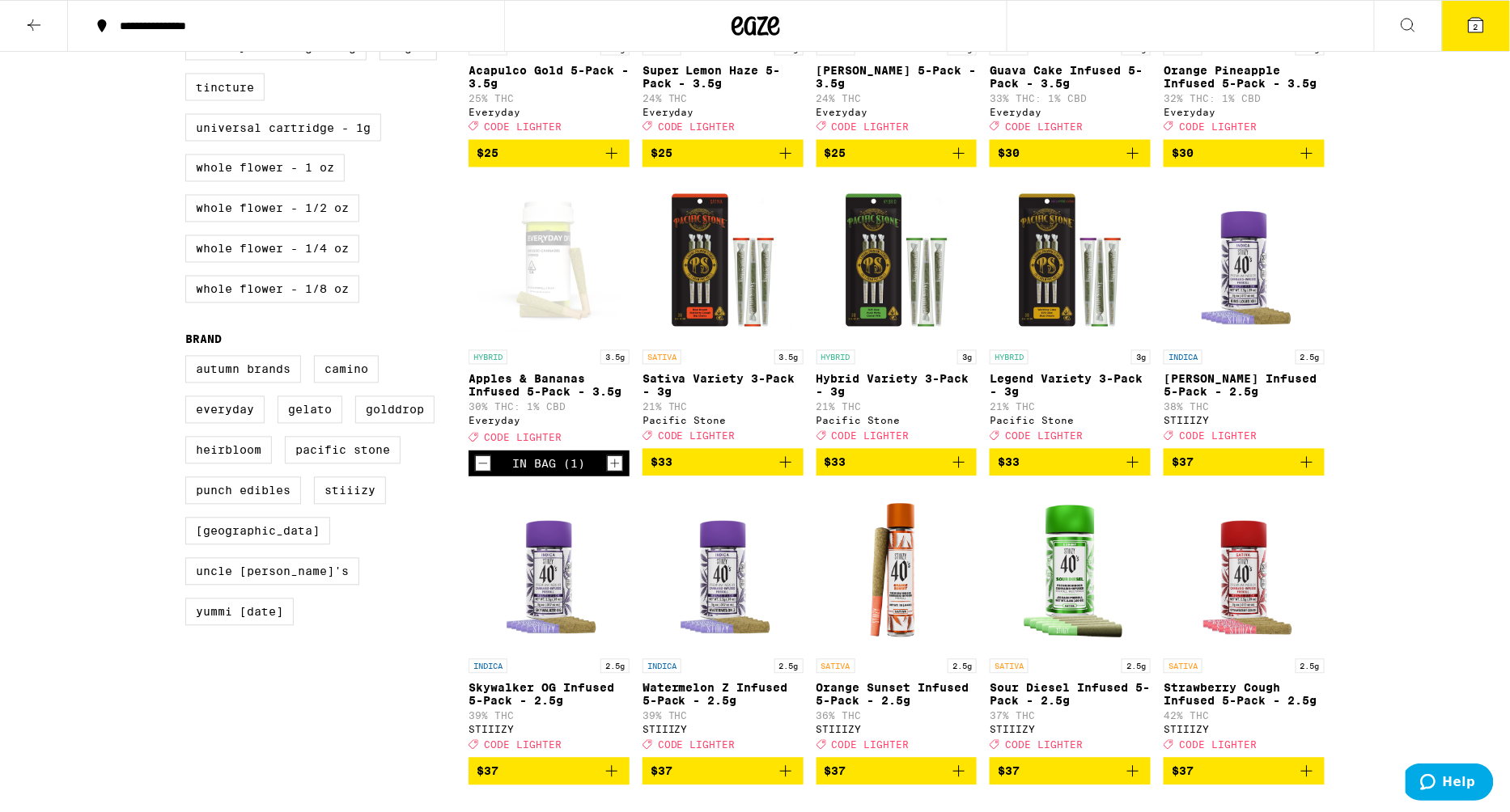
scroll to position [819, 0]
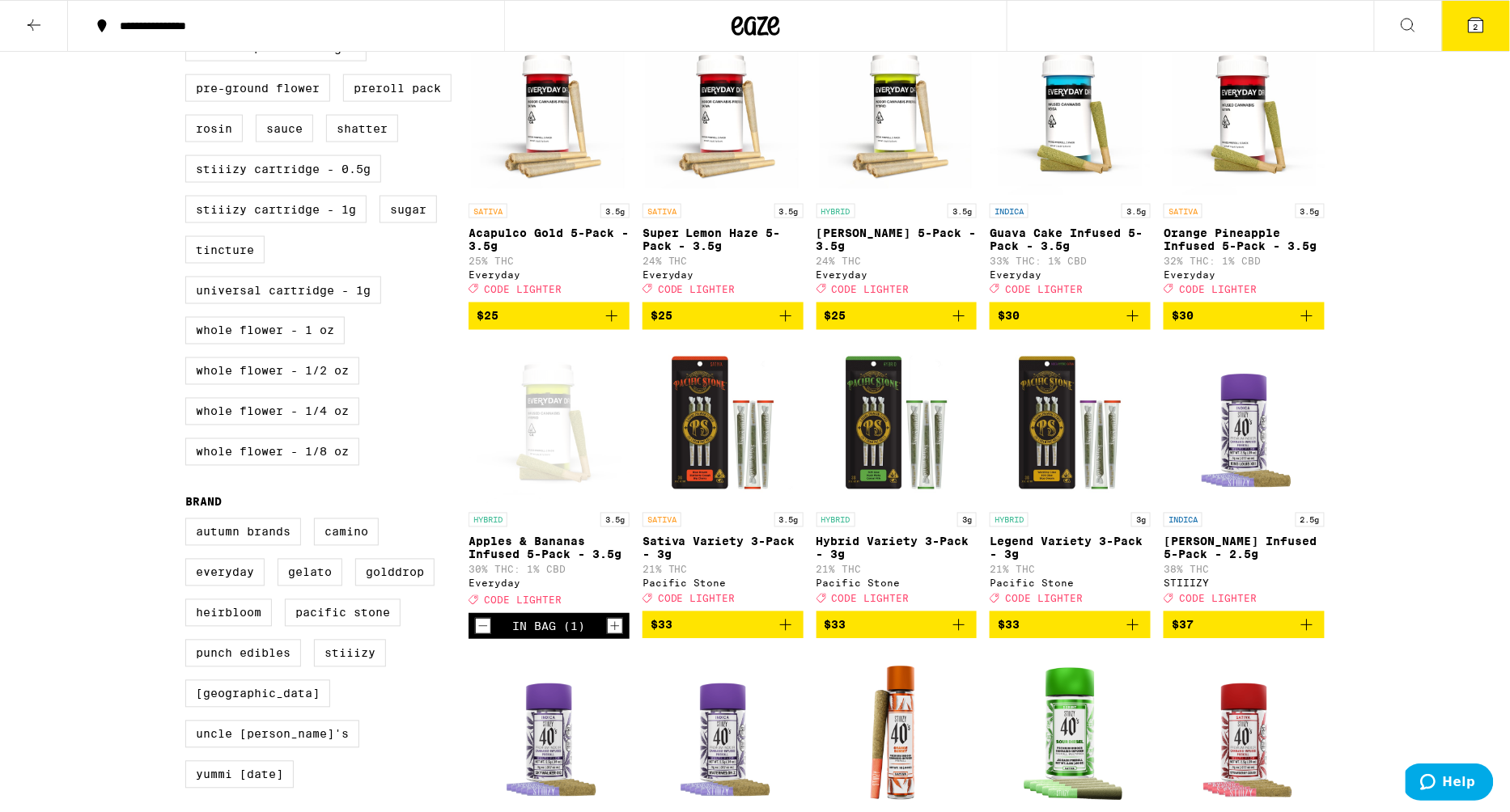
click at [1480, 40] on button "2" at bounding box center [1476, 26] width 68 height 50
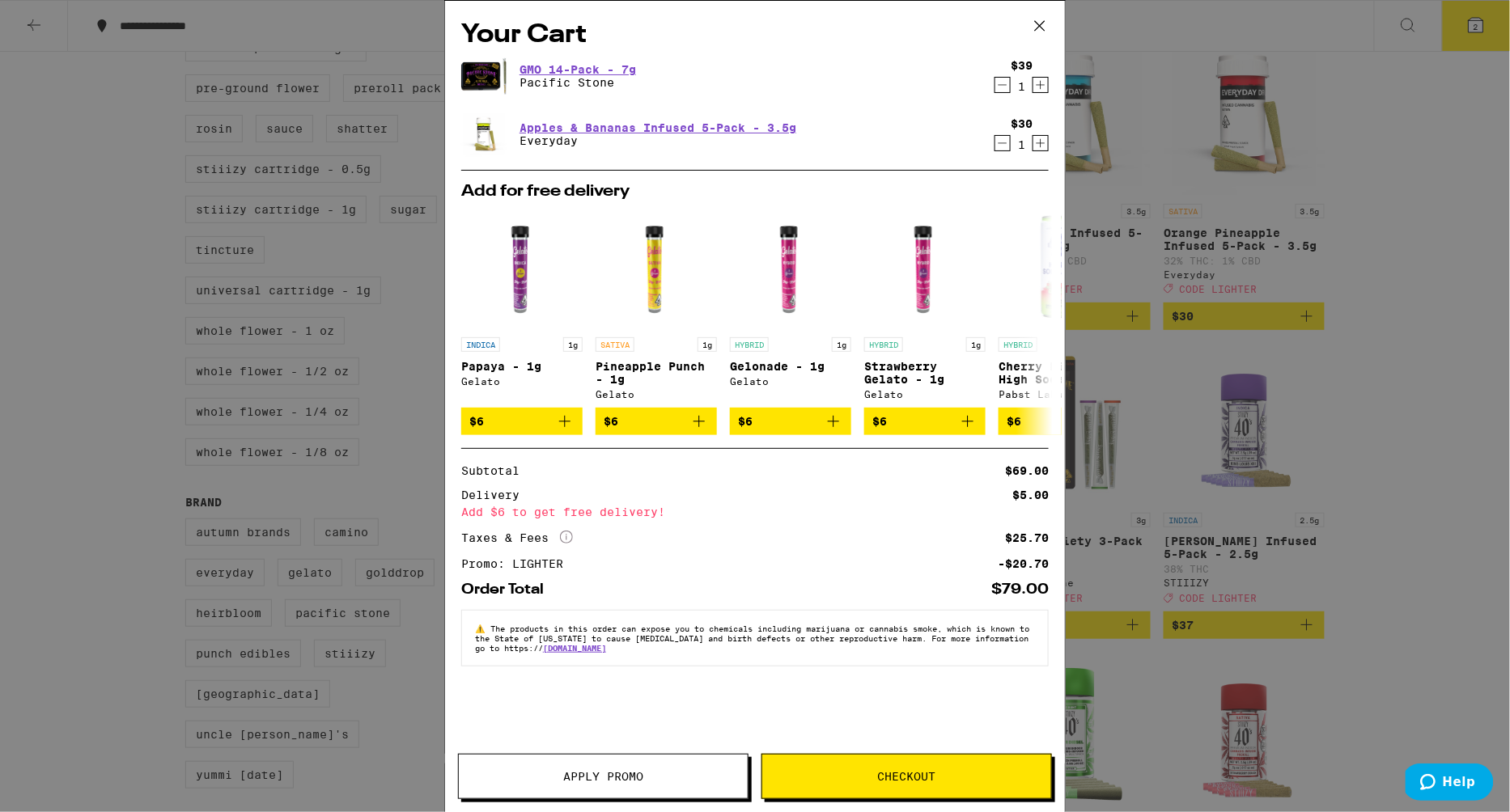
click at [1046, 22] on icon at bounding box center [1039, 26] width 24 height 24
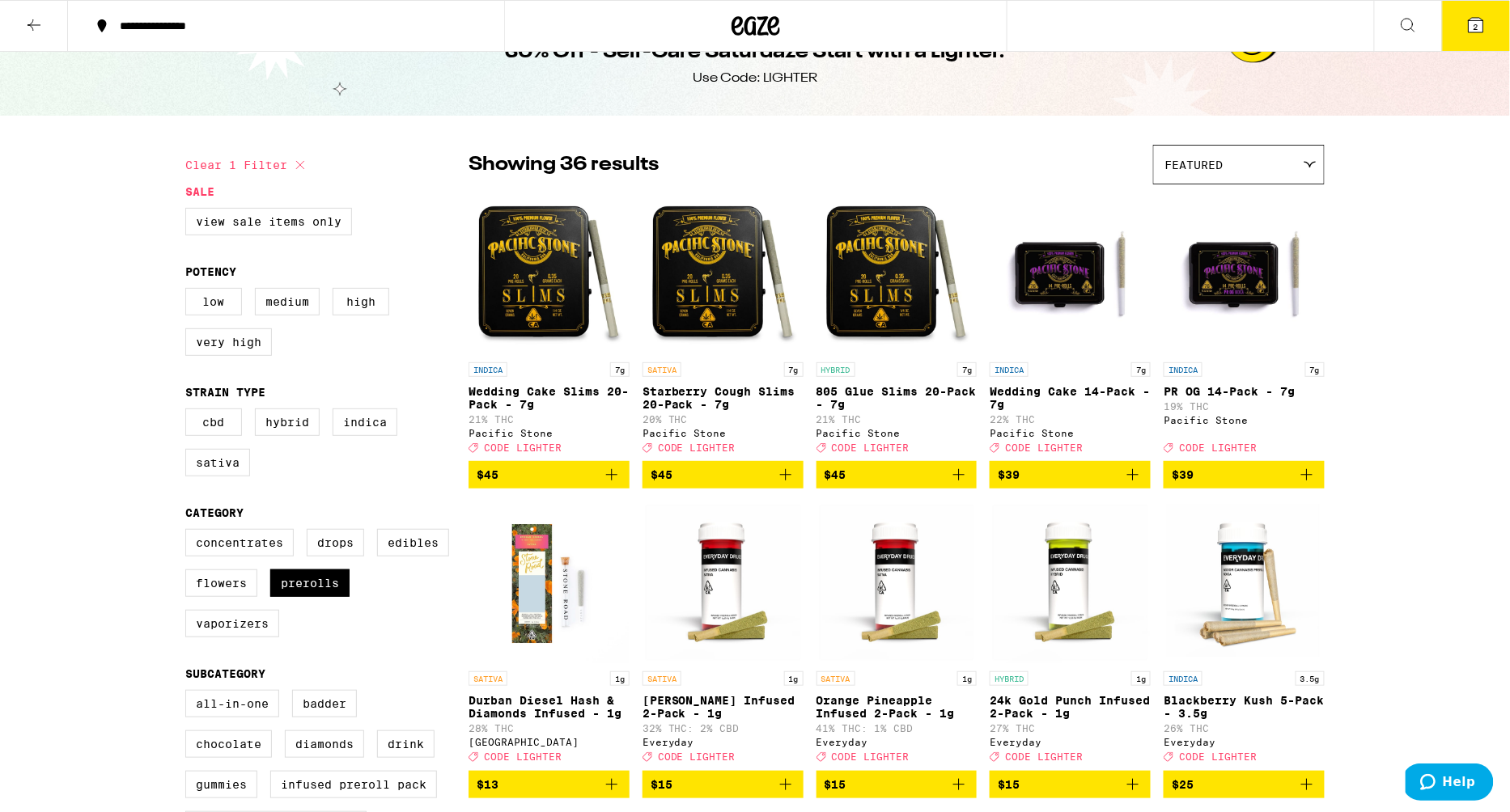
scroll to position [45, 0]
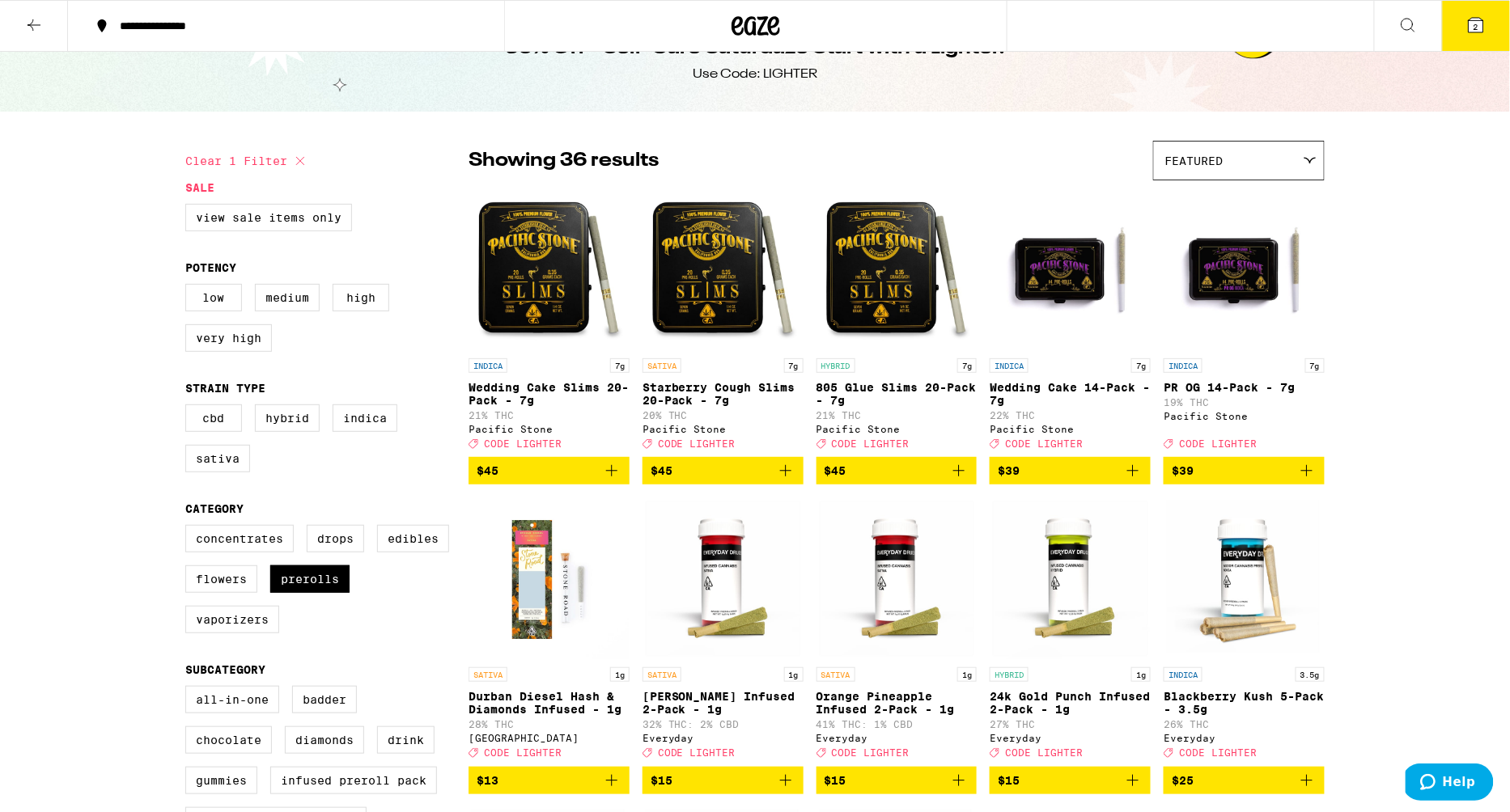
click at [1477, 26] on span "2" at bounding box center [1476, 27] width 4 height 10
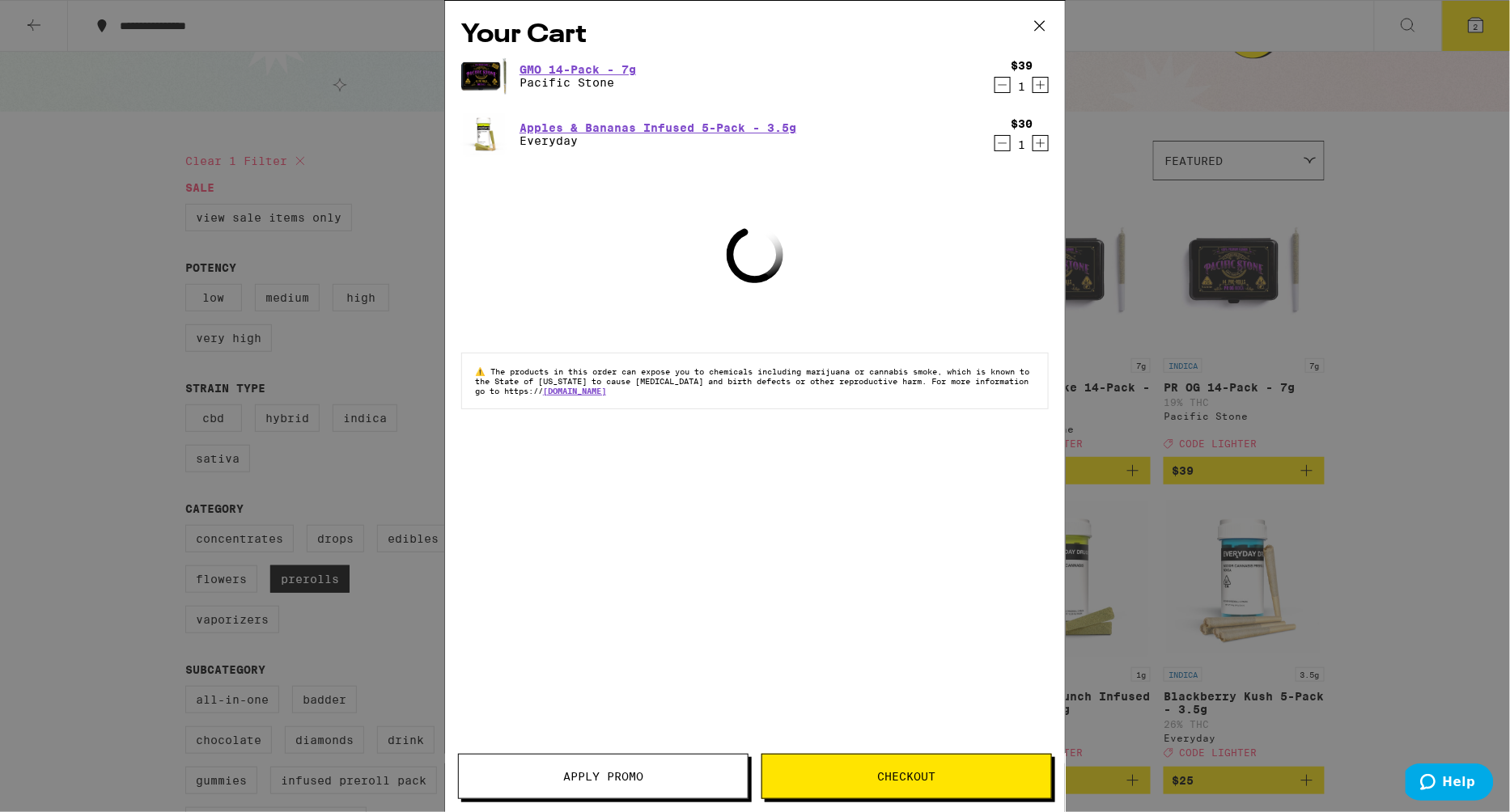
click at [998, 142] on icon "Decrement" at bounding box center [1002, 143] width 14 height 19
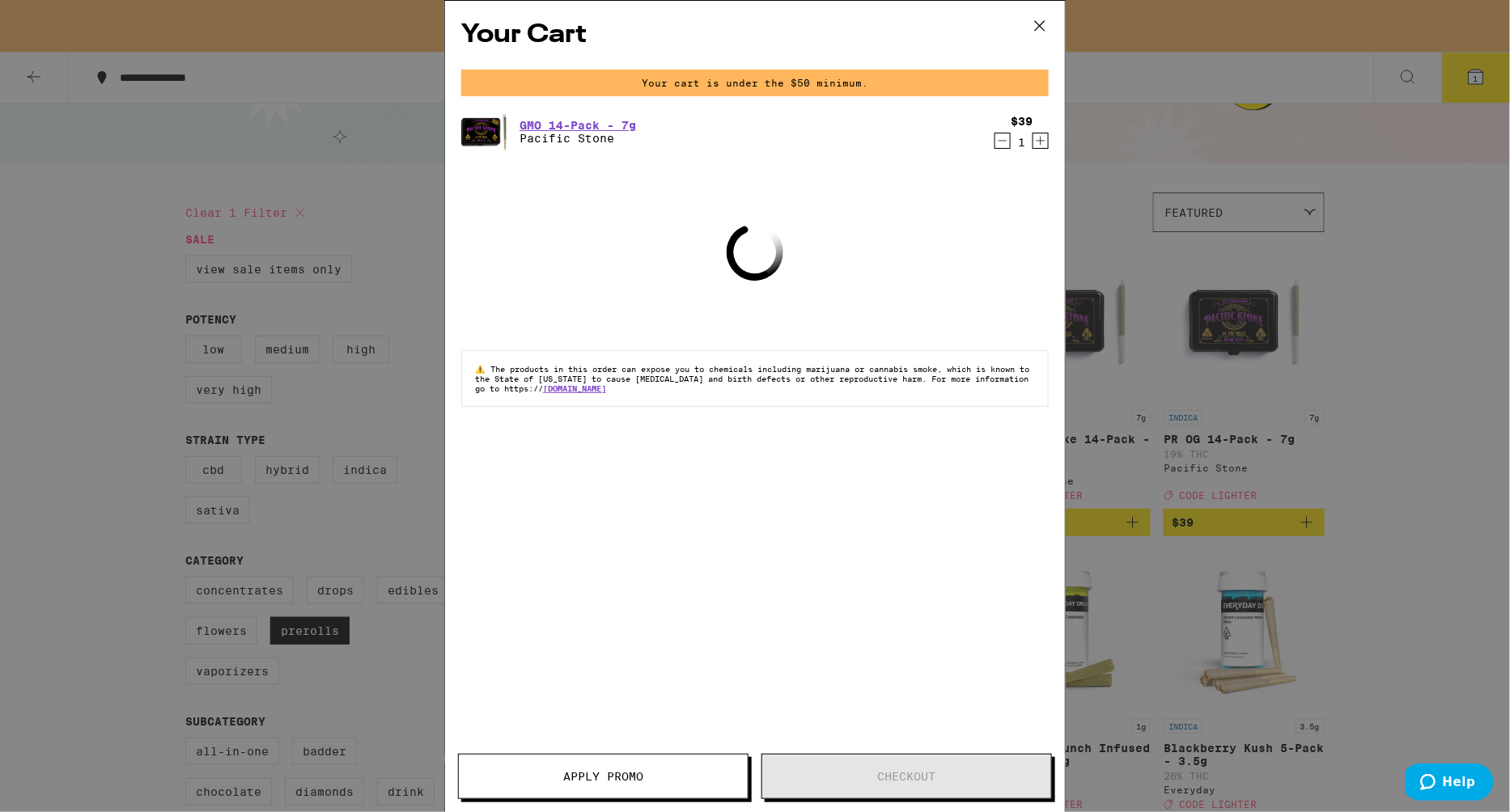
scroll to position [97, 0]
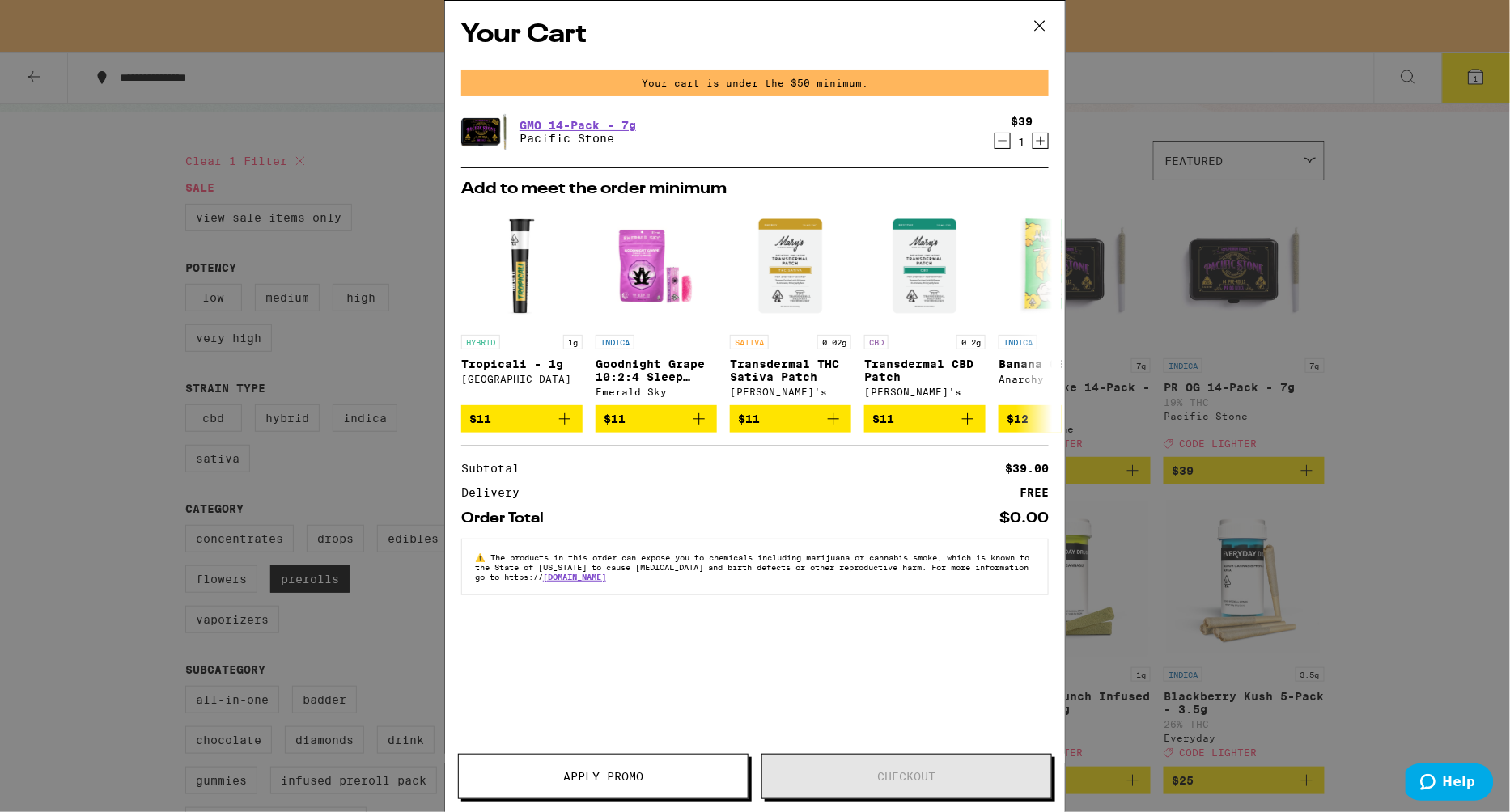
click at [1045, 27] on icon at bounding box center [1039, 26] width 24 height 24
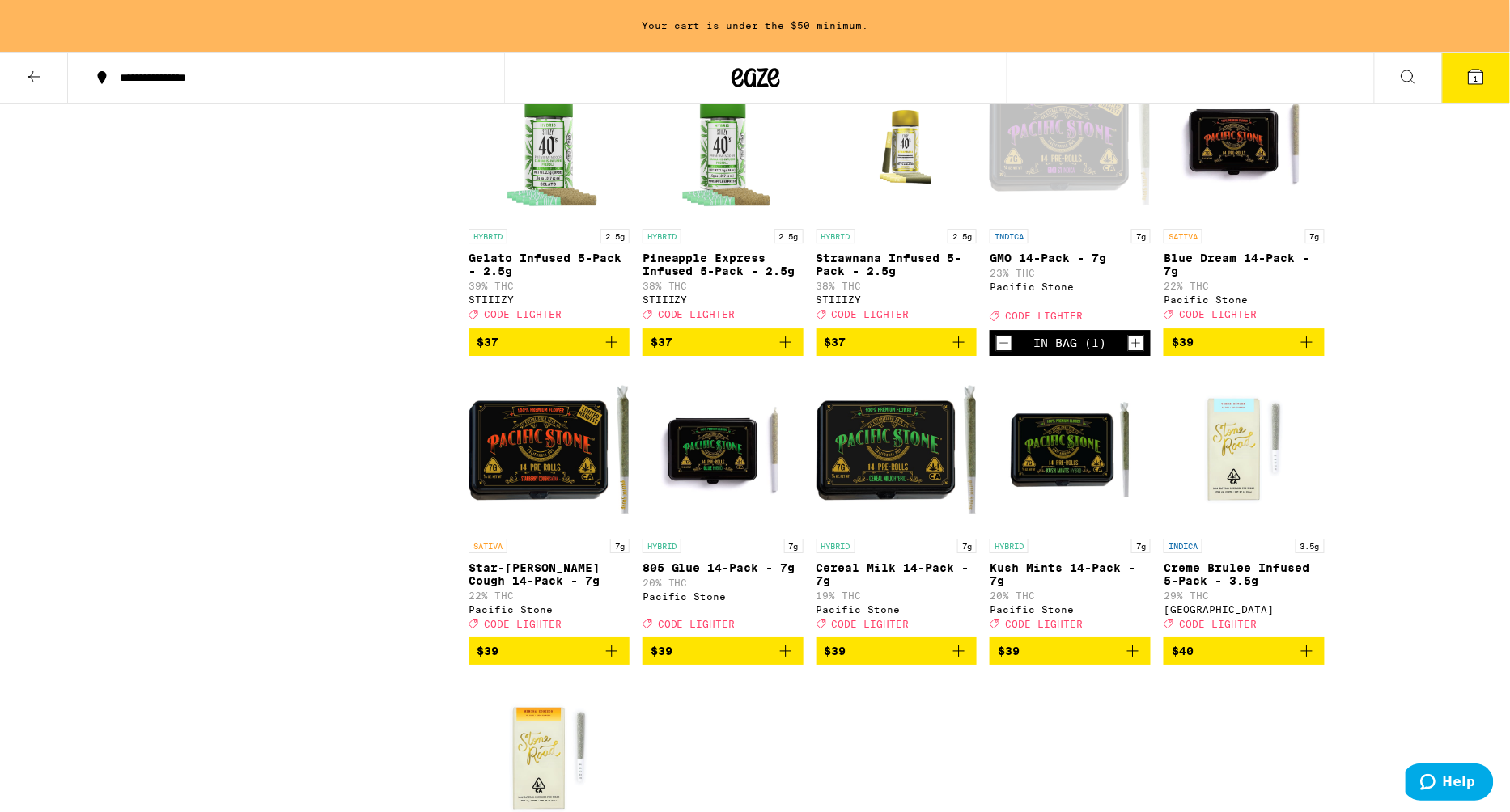
scroll to position [1773, 0]
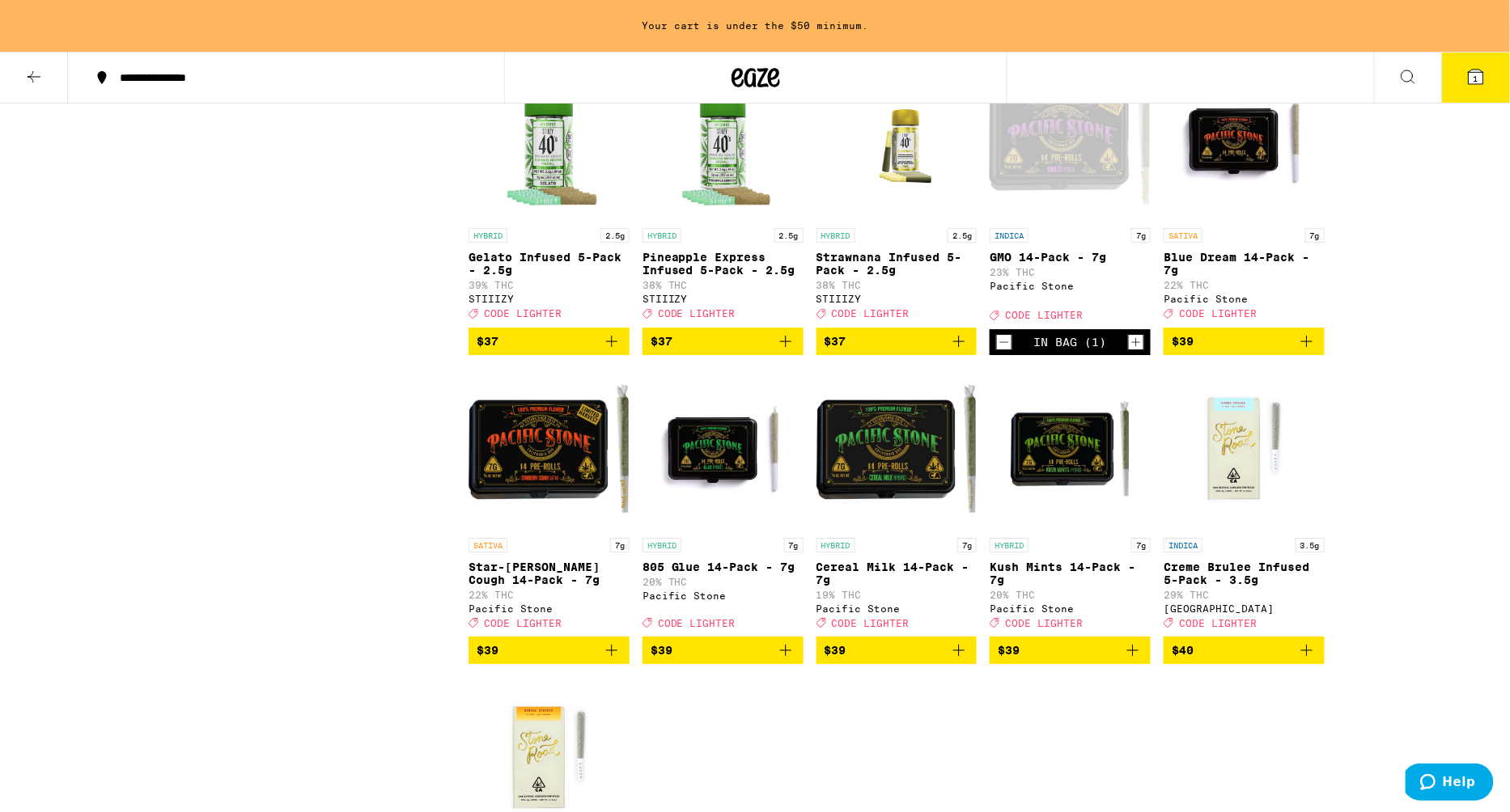
click at [787, 660] on icon "Add to bag" at bounding box center [786, 651] width 19 height 19
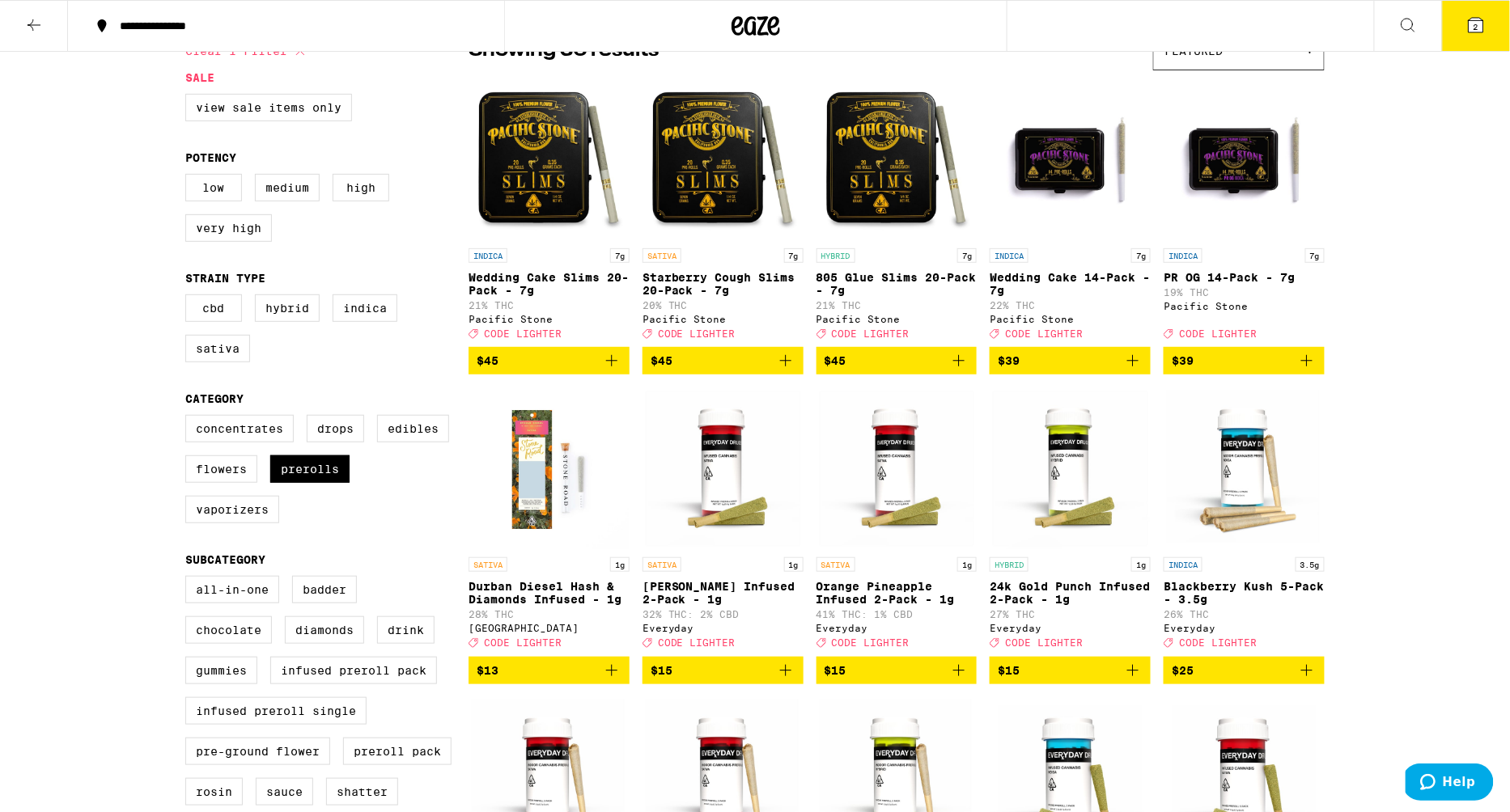
scroll to position [0, 0]
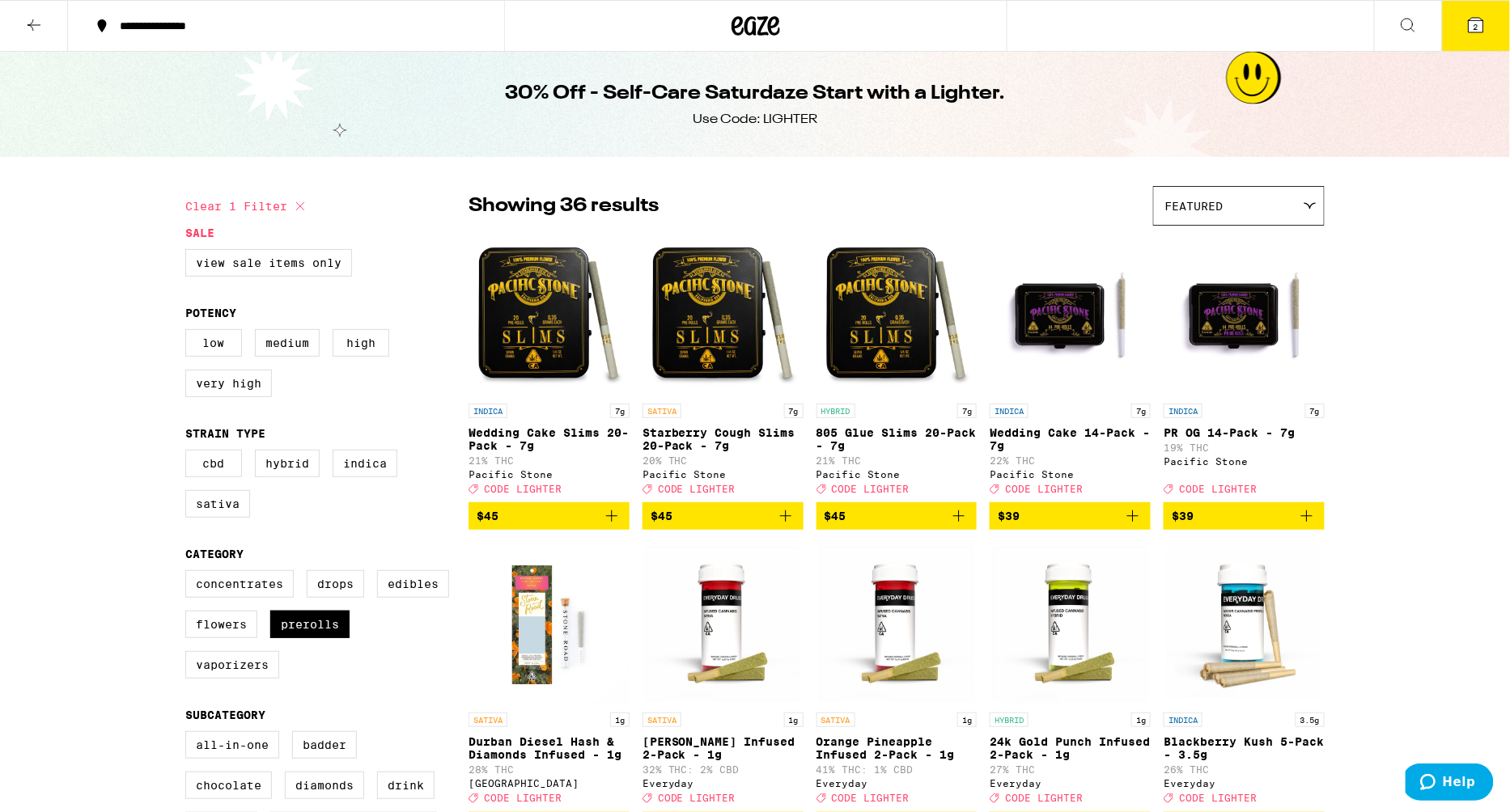
click at [1477, 26] on span "2" at bounding box center [1476, 27] width 4 height 10
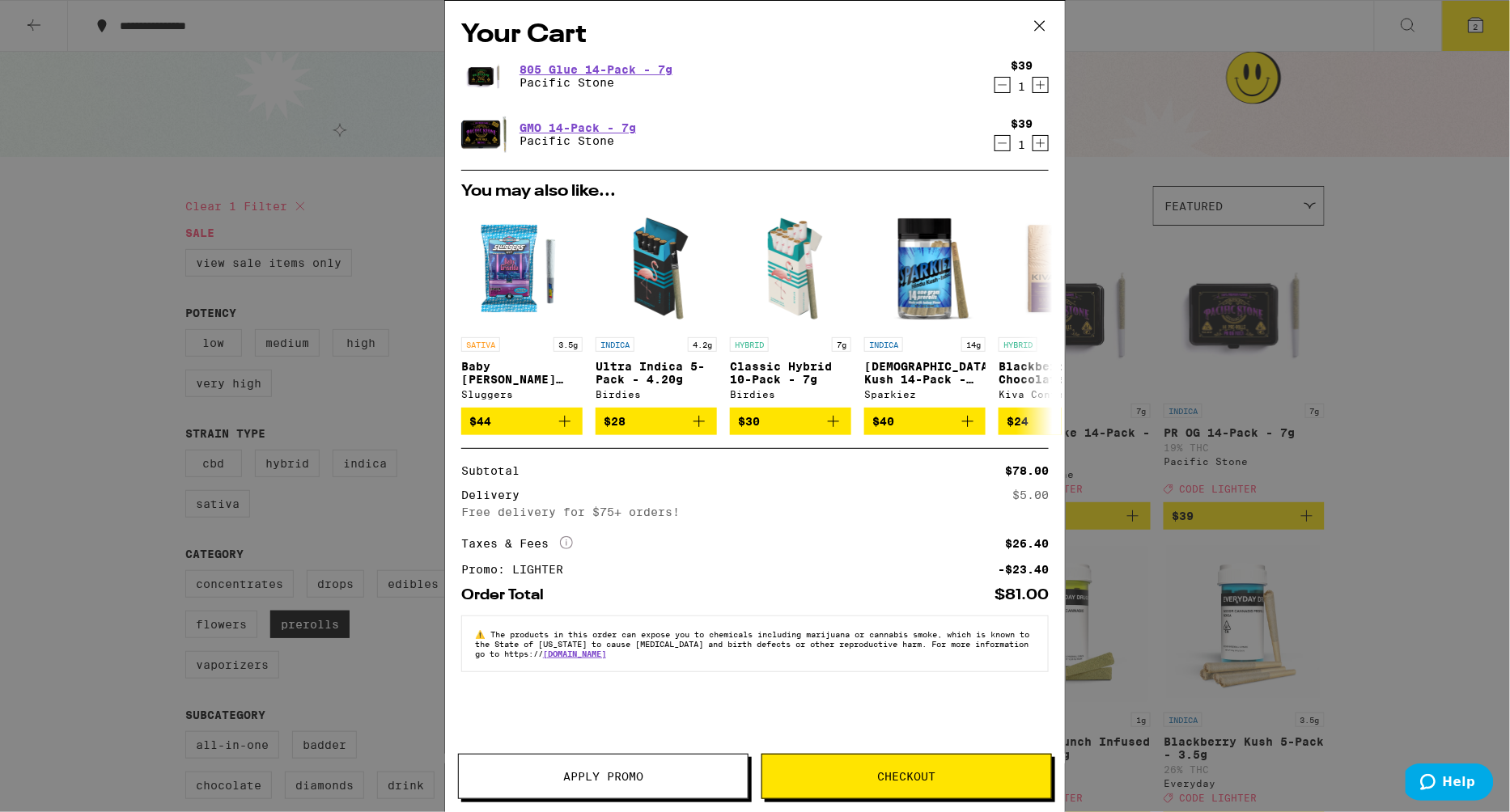
click at [959, 763] on button "Checkout" at bounding box center [907, 777] width 290 height 45
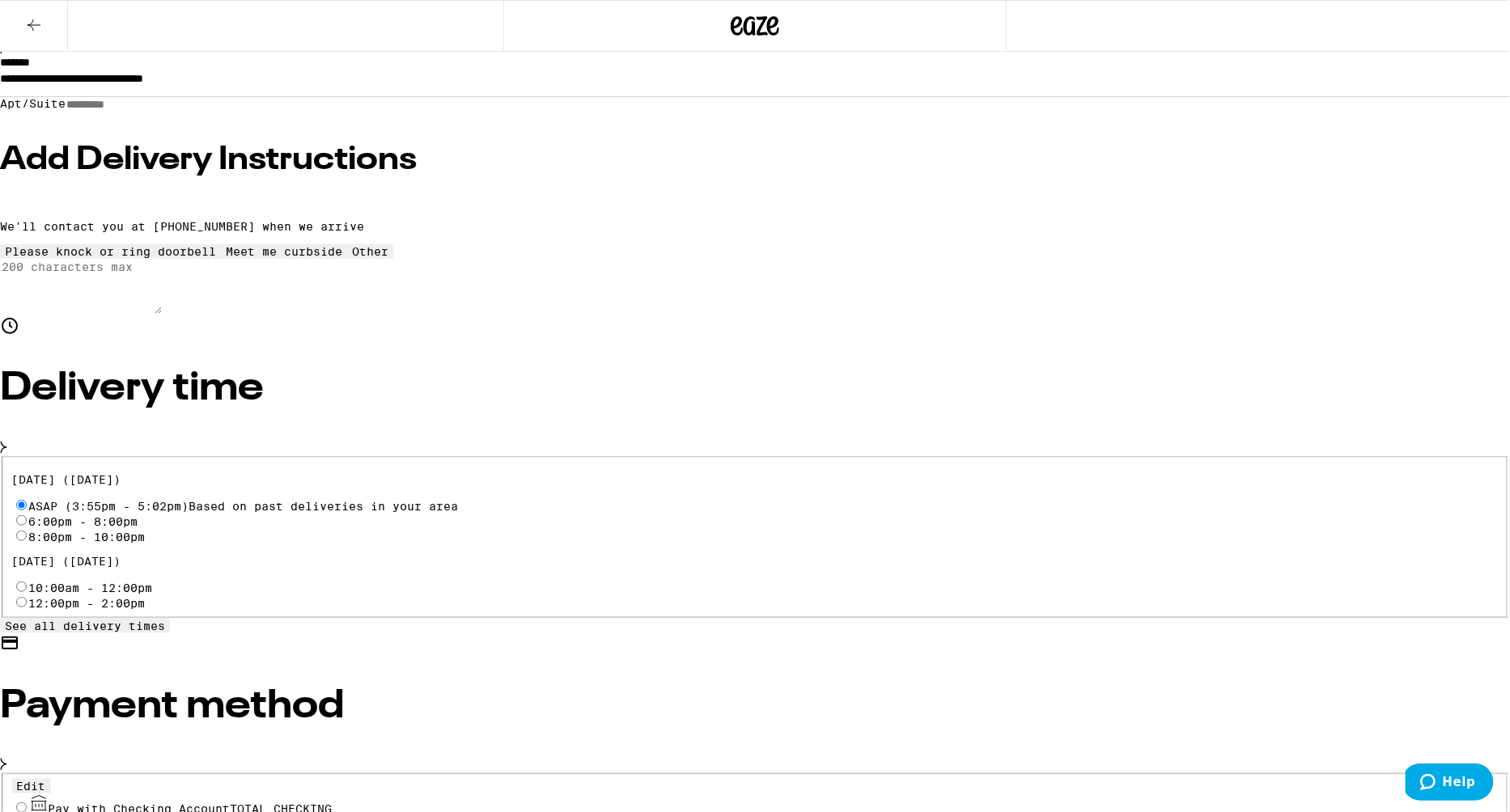
scroll to position [292, 0]
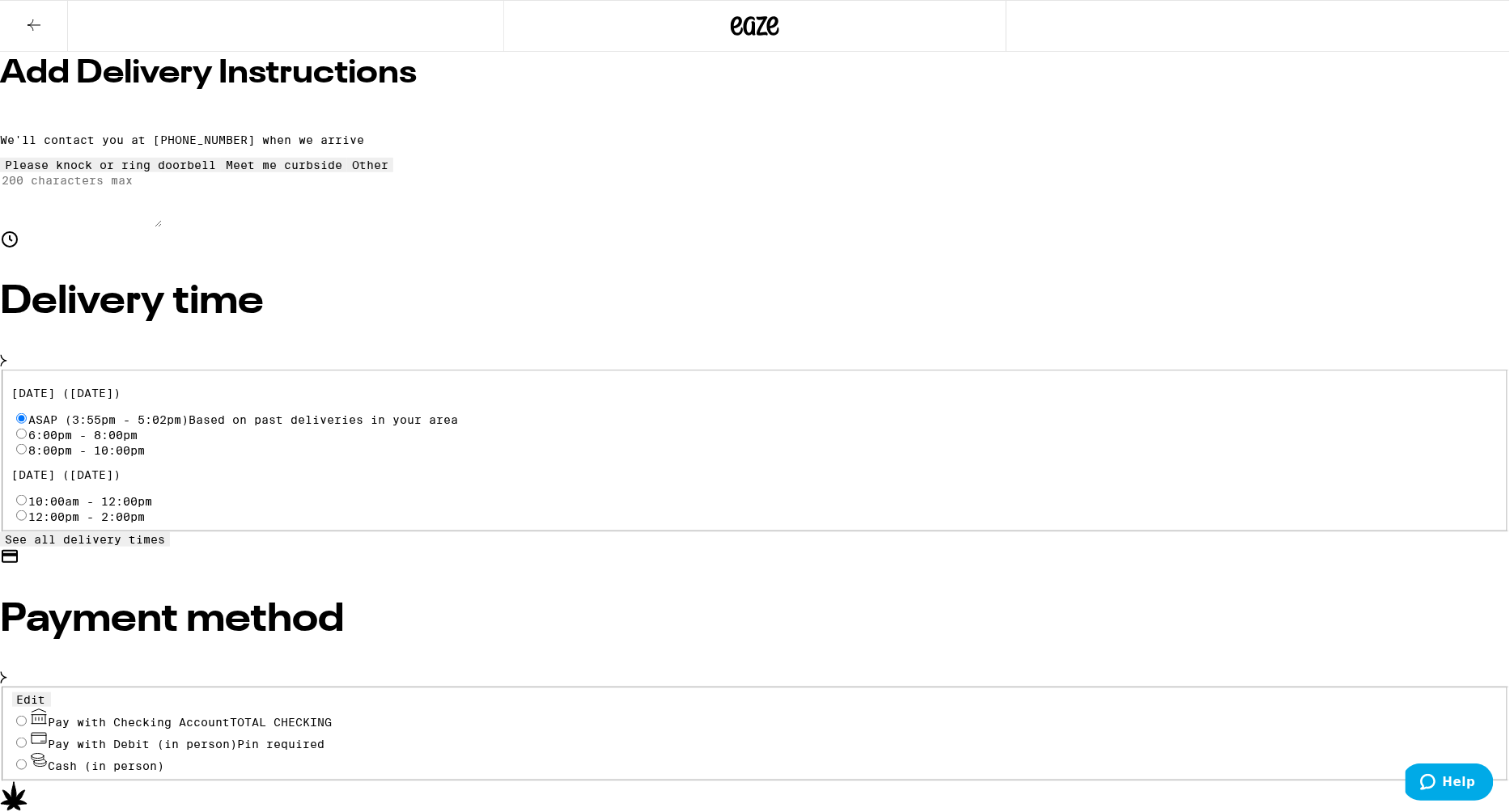
click at [333, 716] on span "Pay with Checking Account TOTAL CHECKING" at bounding box center [190, 723] width 284 height 13
click at [27, 716] on input "Pay with Checking Account TOTAL CHECKING" at bounding box center [21, 722] width 11 height 11
radio input "true"
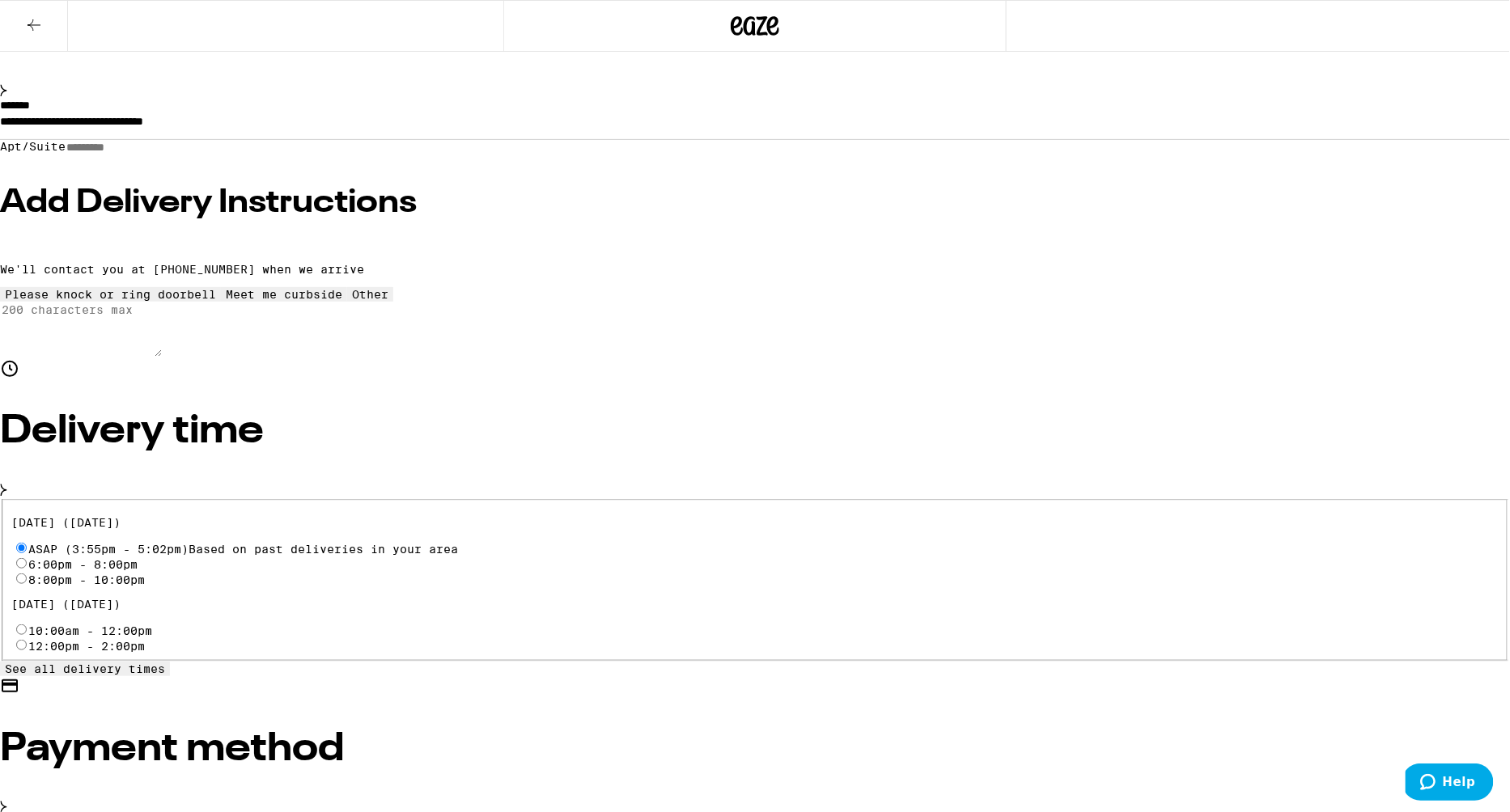
scroll to position [135, 0]
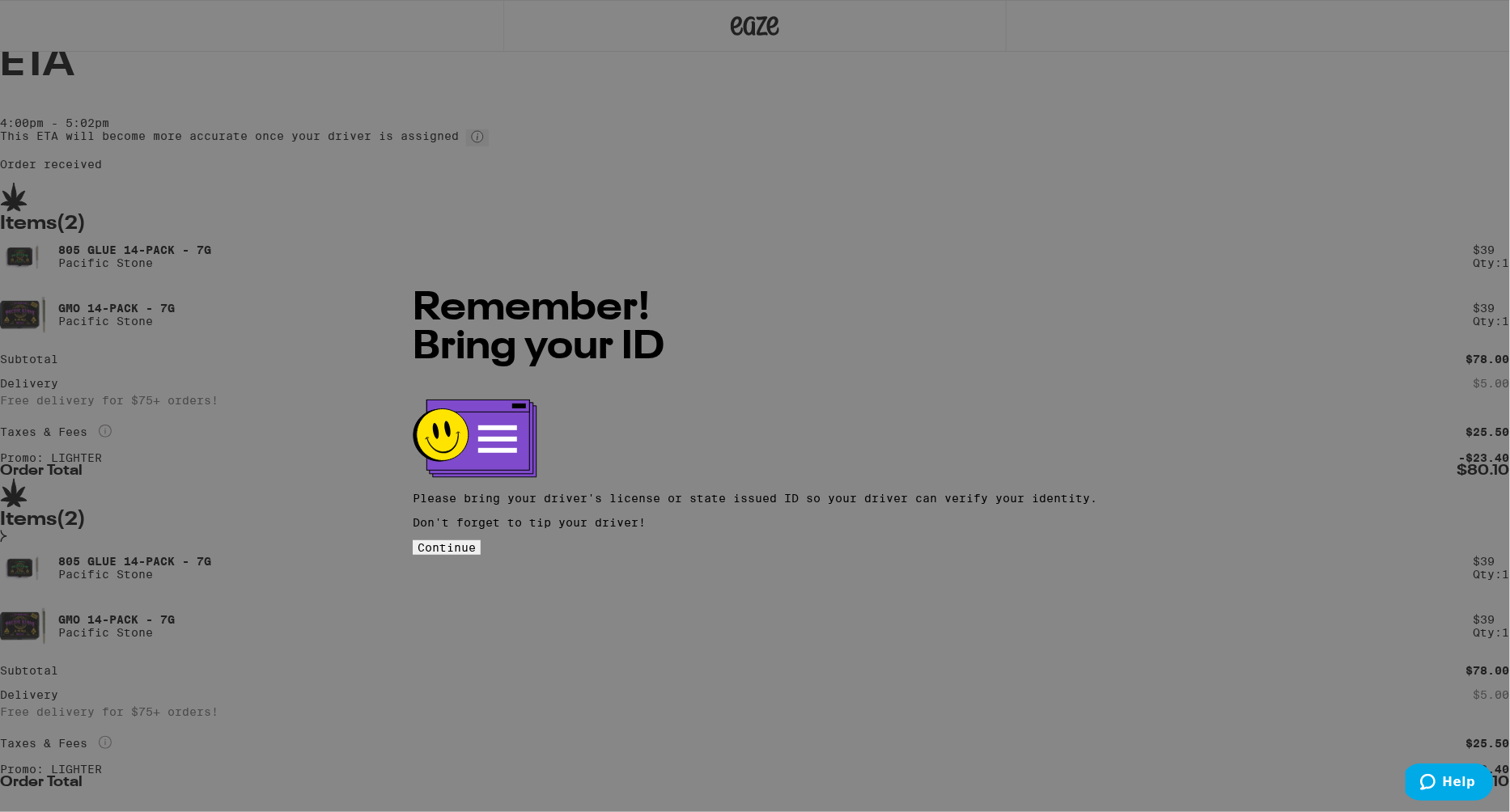
click at [476, 541] on span "Continue" at bounding box center [447, 548] width 58 height 13
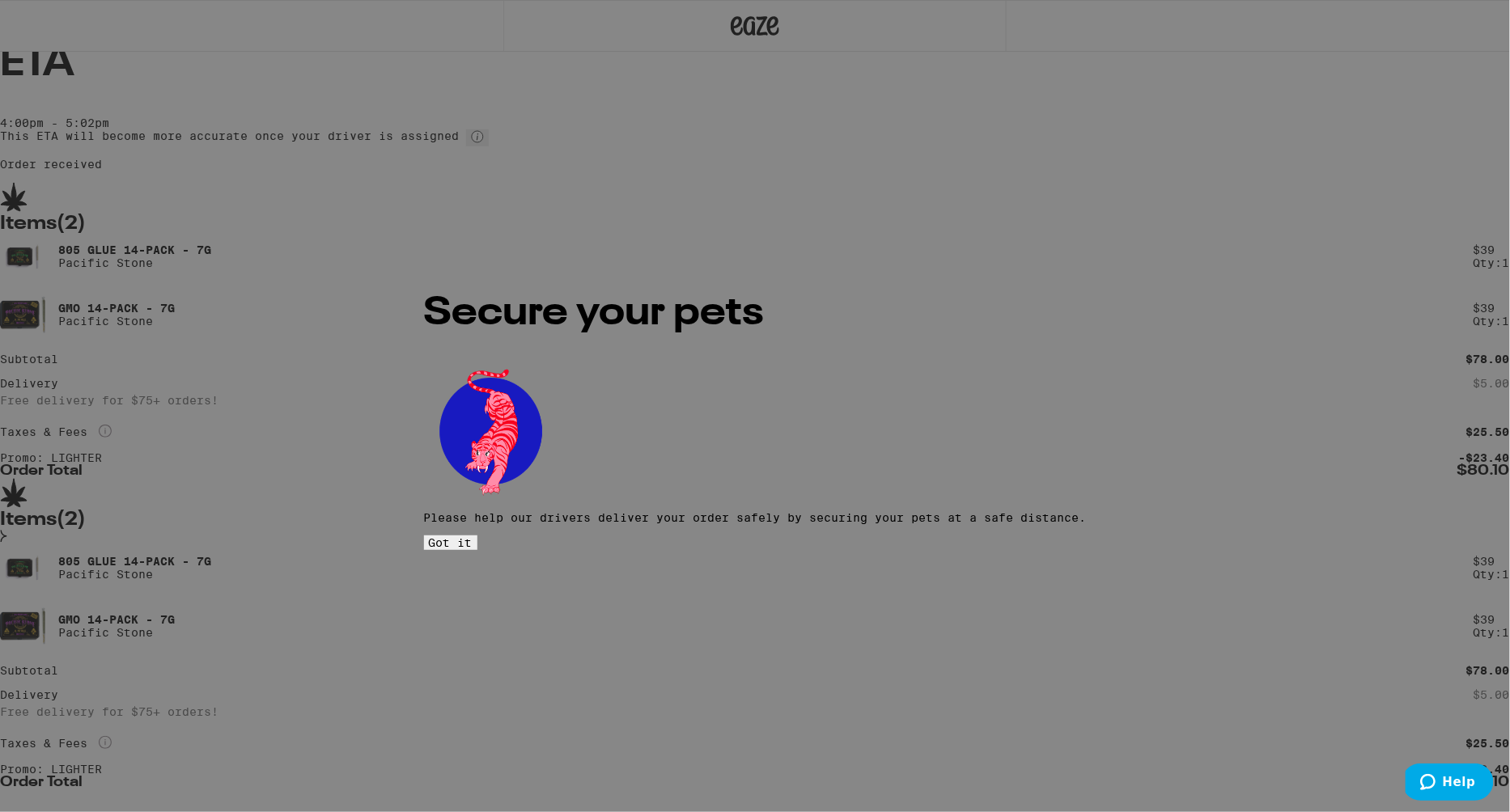
click at [472, 537] on span "Got it" at bounding box center [450, 543] width 43 height 13
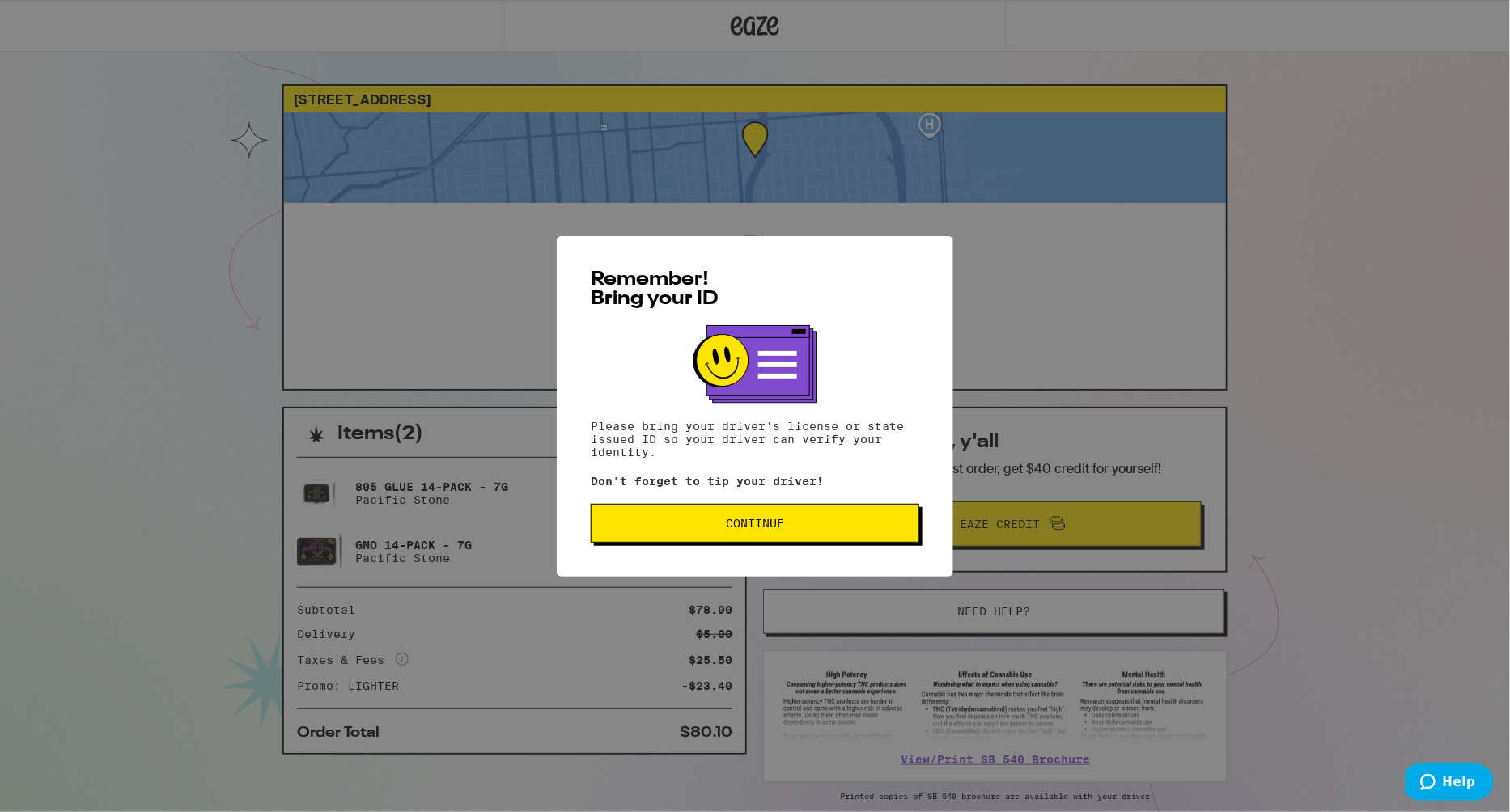
click at [682, 532] on button "Continue" at bounding box center [755, 524] width 328 height 39
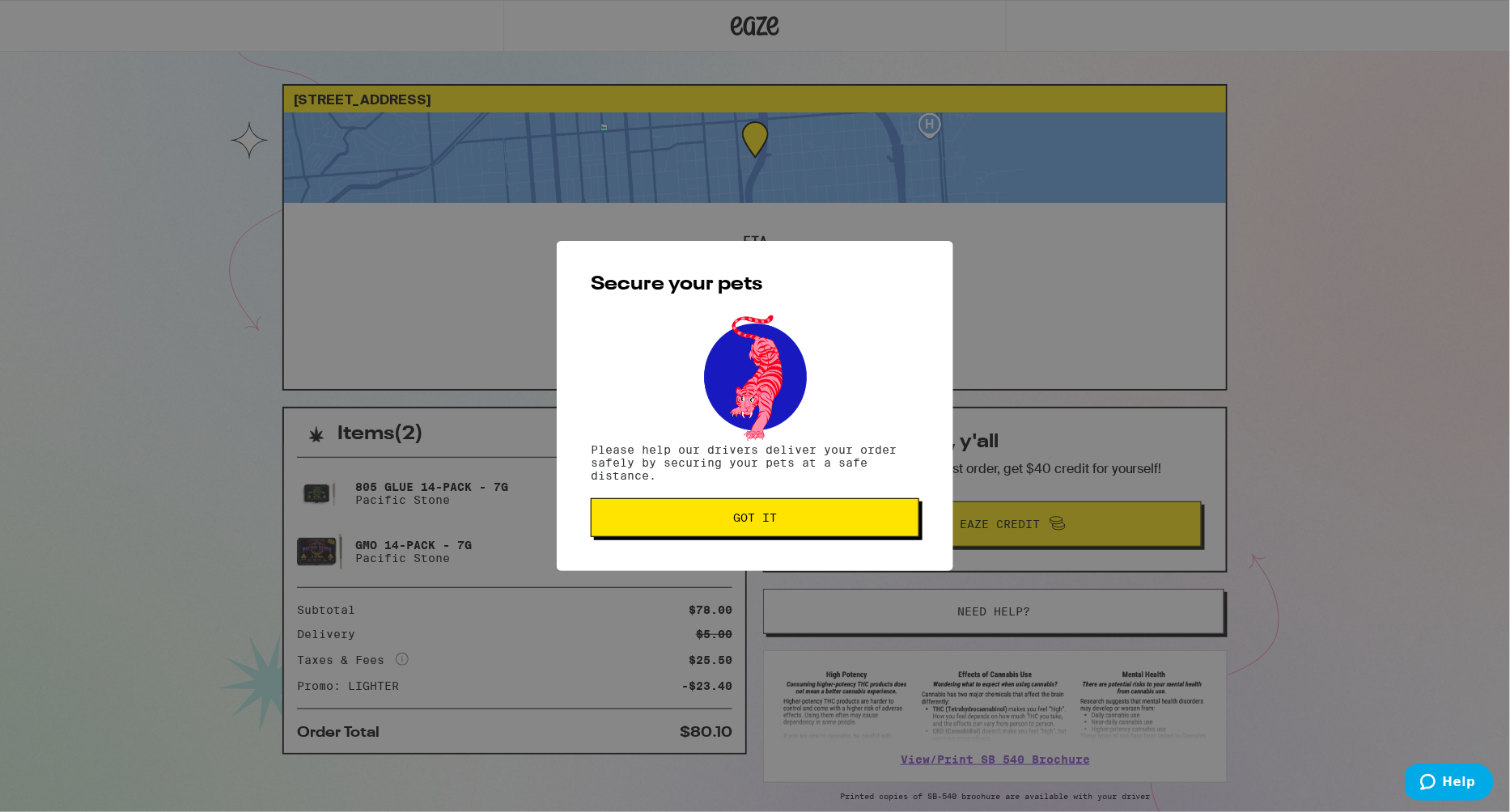
click at [682, 532] on button "Got it" at bounding box center [755, 518] width 328 height 39
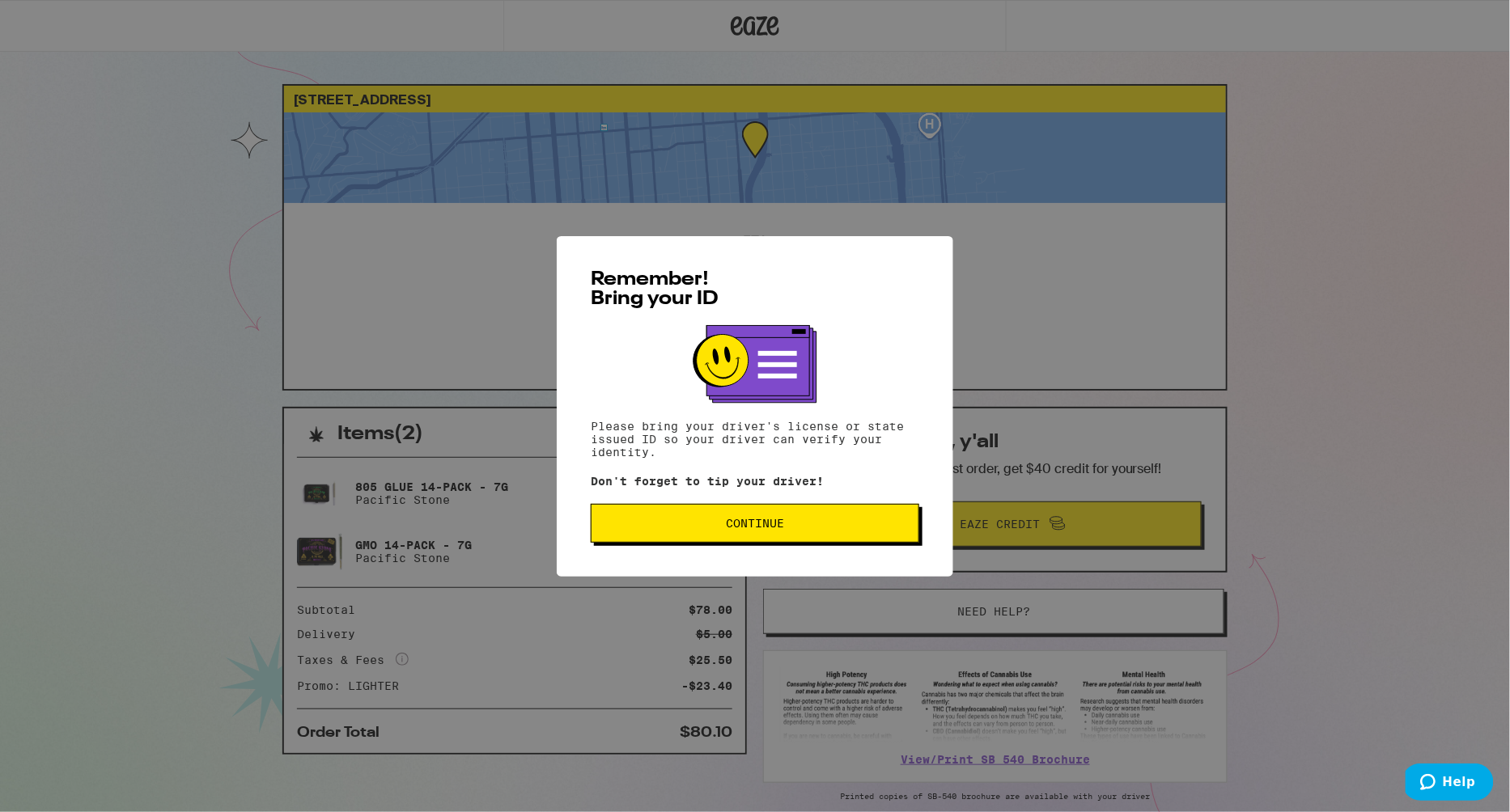
click at [736, 537] on button "Continue" at bounding box center [755, 524] width 328 height 39
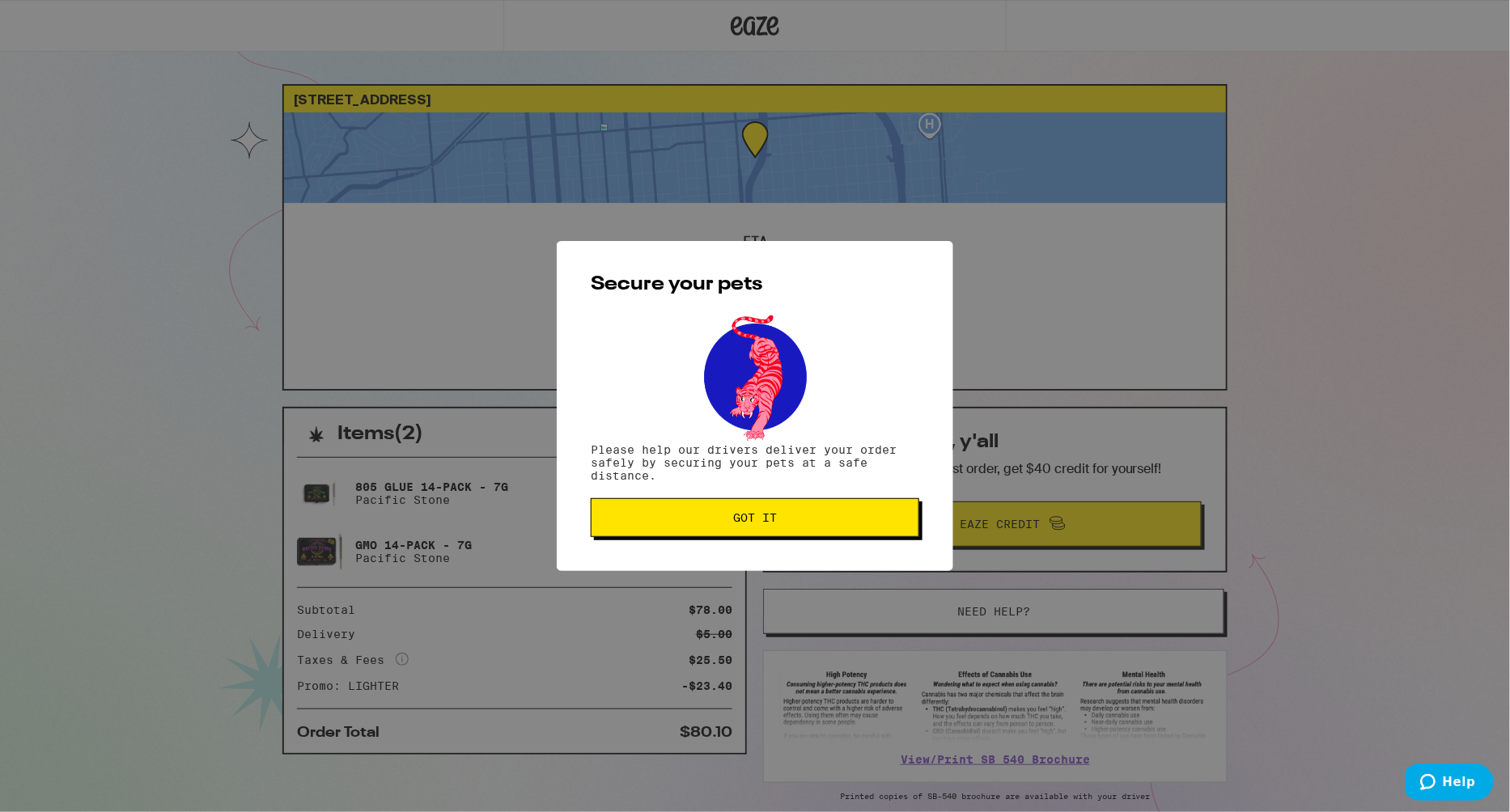
click at [791, 517] on span "Got it" at bounding box center [755, 517] width 301 height 11
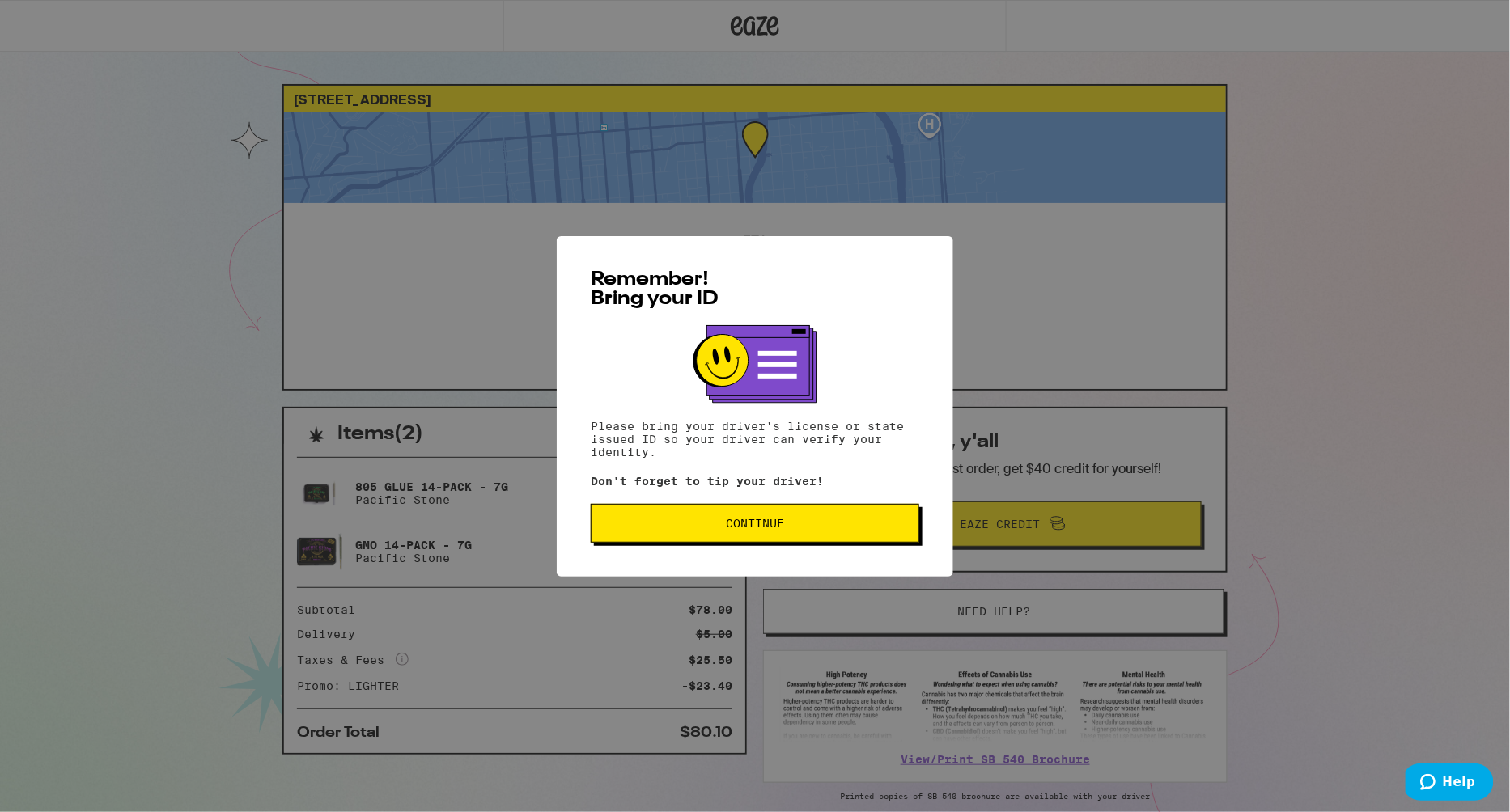
click at [748, 529] on span "Continue" at bounding box center [755, 523] width 58 height 11
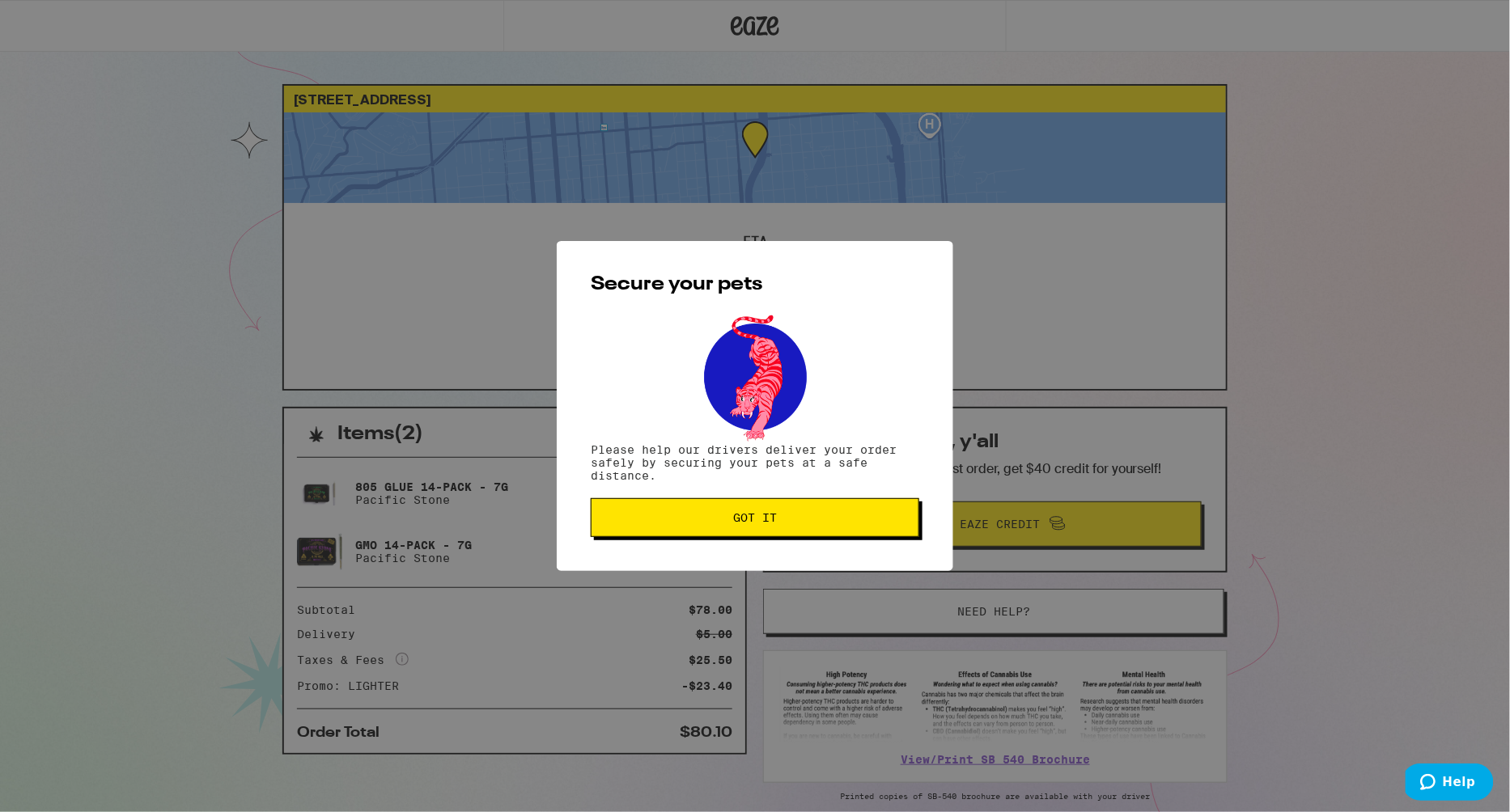
click at [759, 517] on span "Got it" at bounding box center [755, 517] width 43 height 11
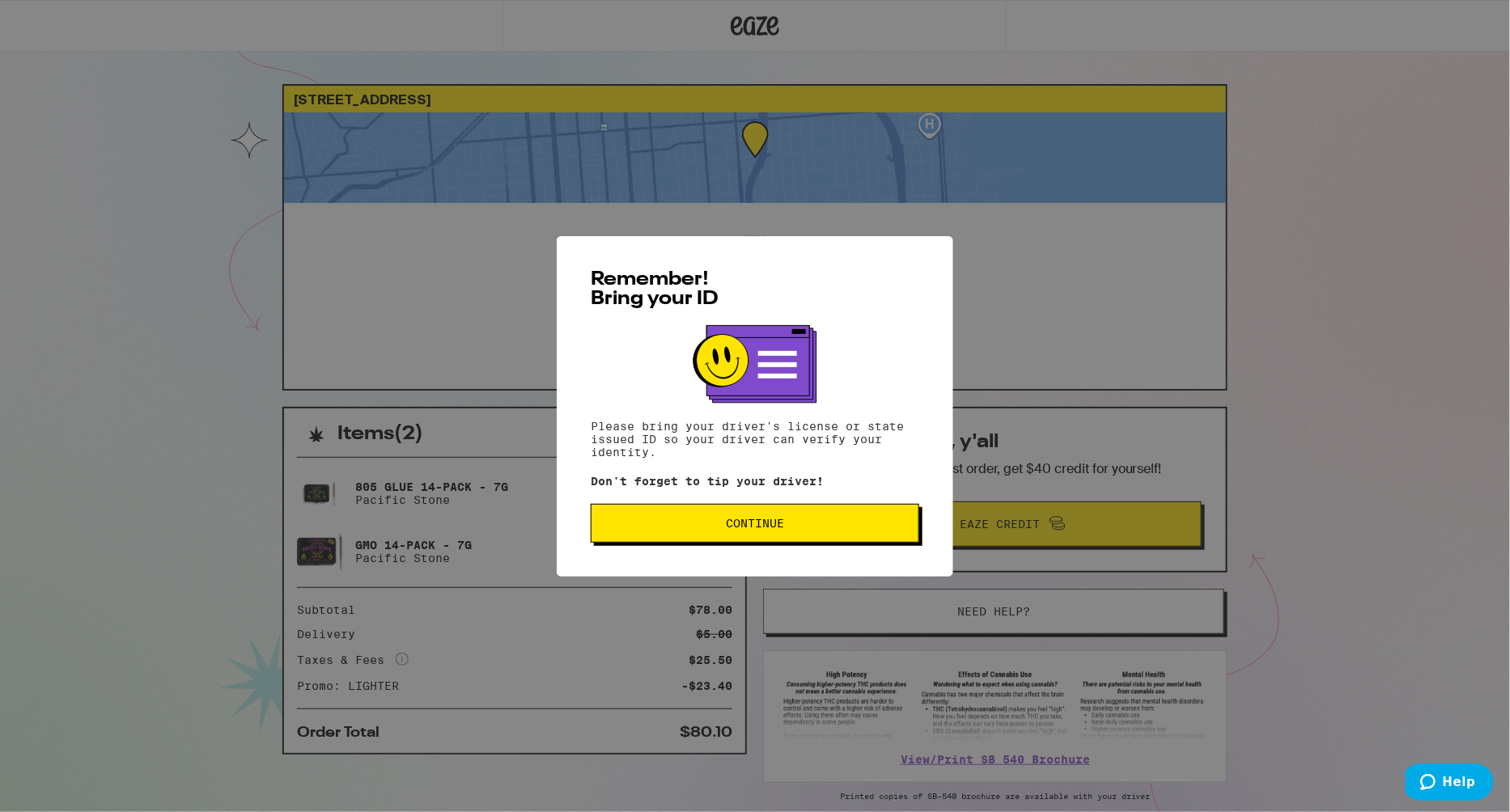
click at [793, 518] on button "Continue" at bounding box center [755, 524] width 328 height 39
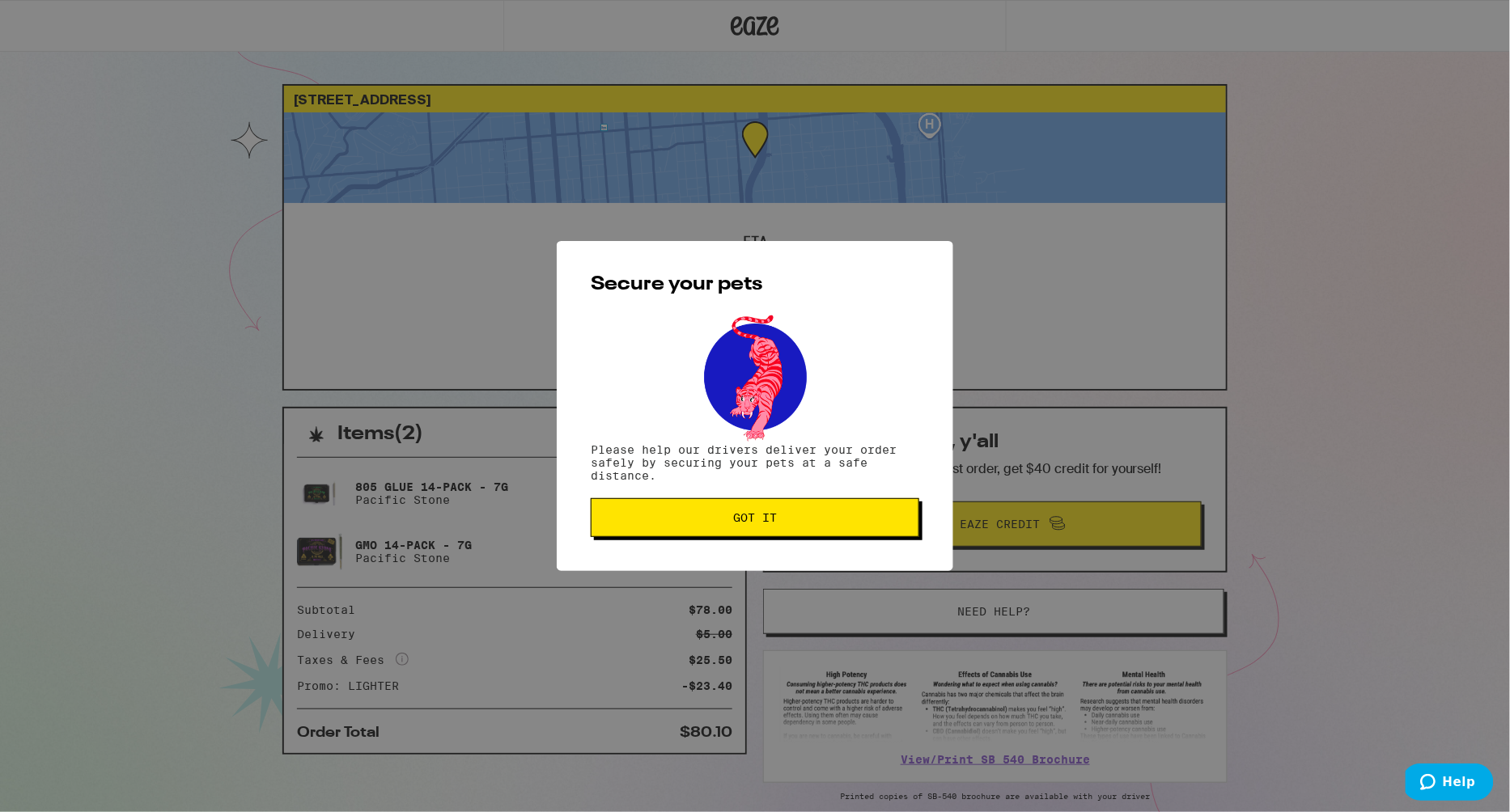
click at [793, 518] on span "Got it" at bounding box center [755, 517] width 301 height 11
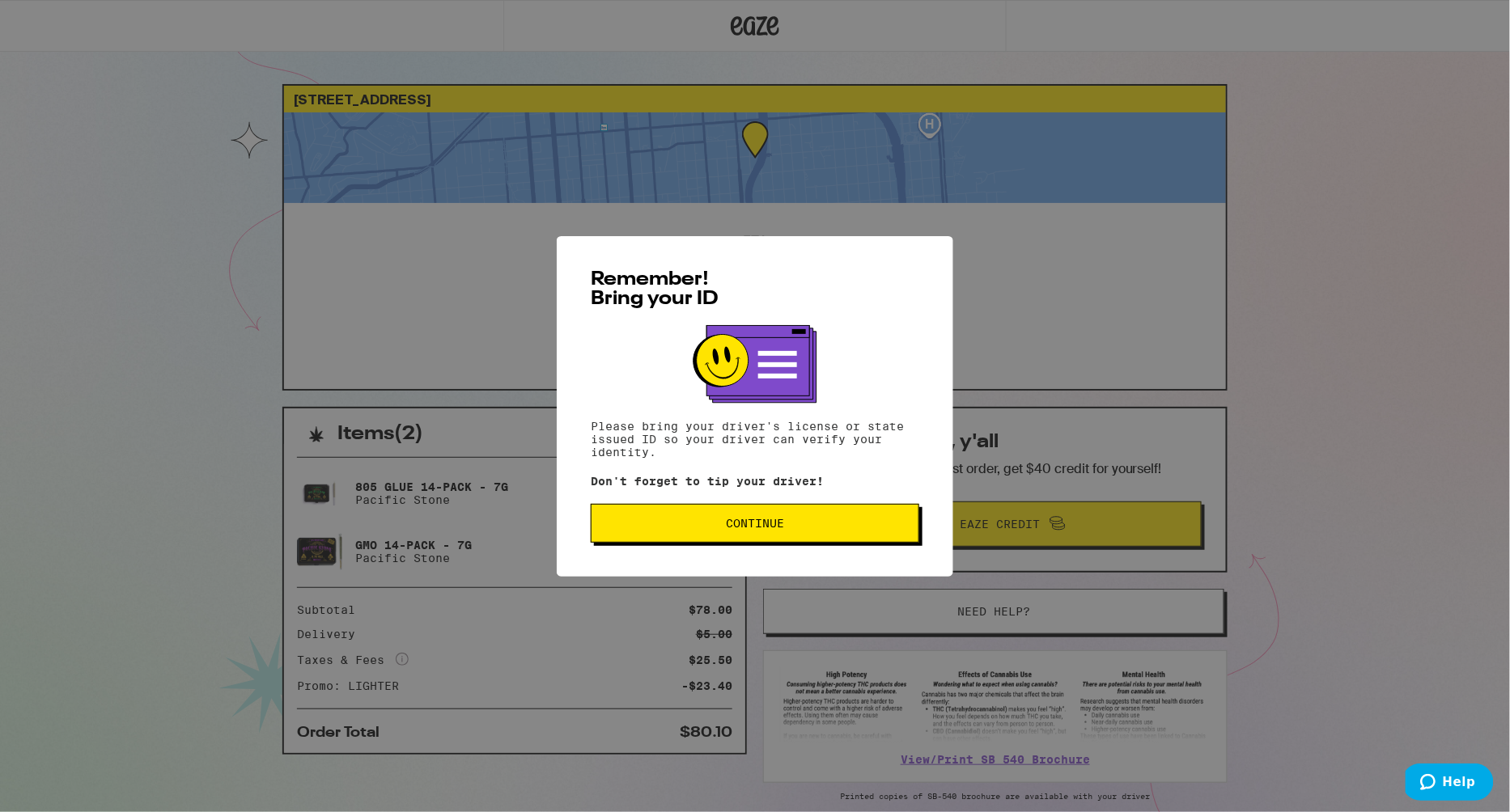
click at [783, 515] on button "Continue" at bounding box center [755, 524] width 328 height 39
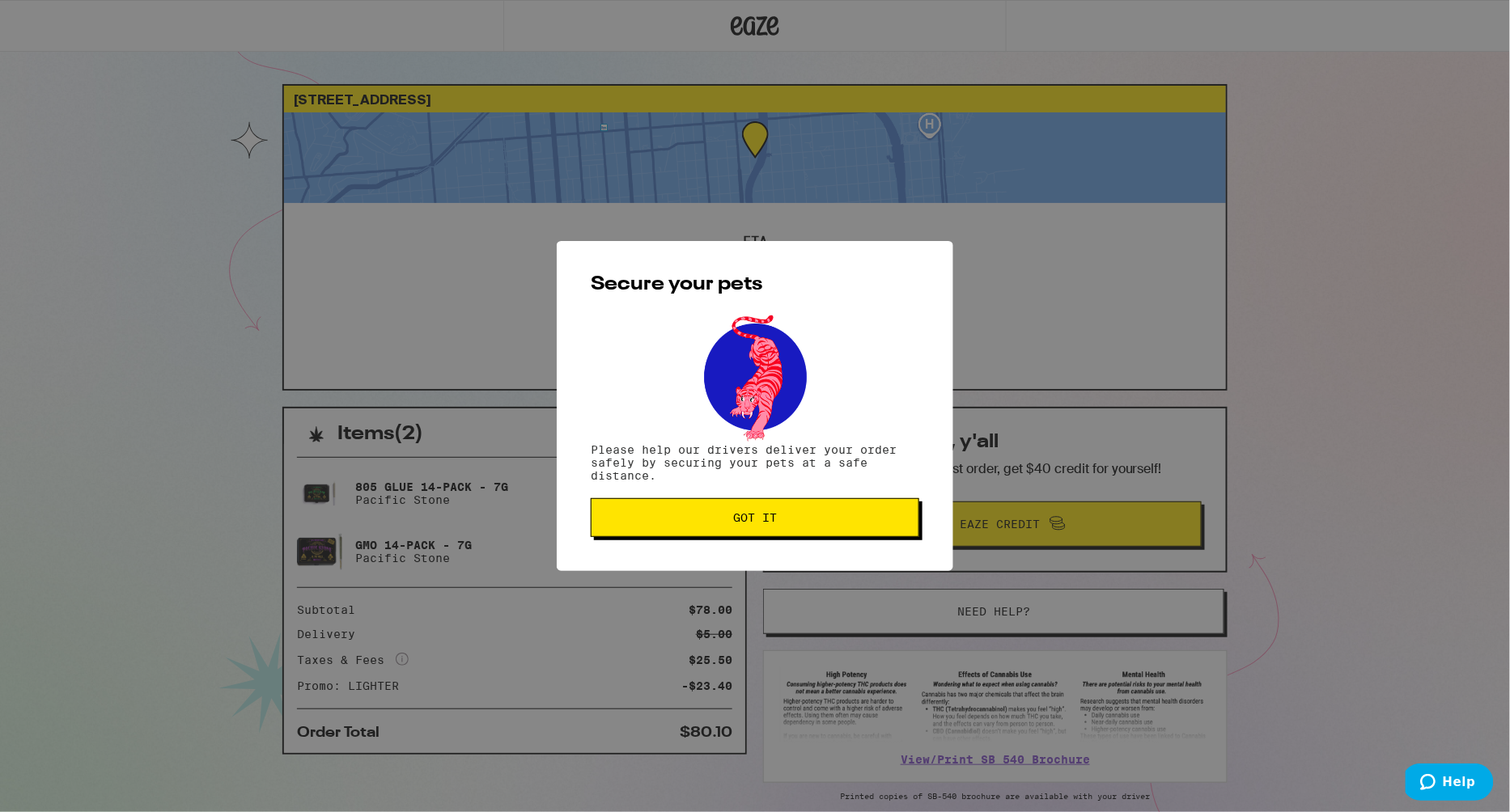
click at [783, 515] on span "Got it" at bounding box center [755, 517] width 301 height 11
